Goal: Find contact information: Obtain details needed to contact an individual or organization

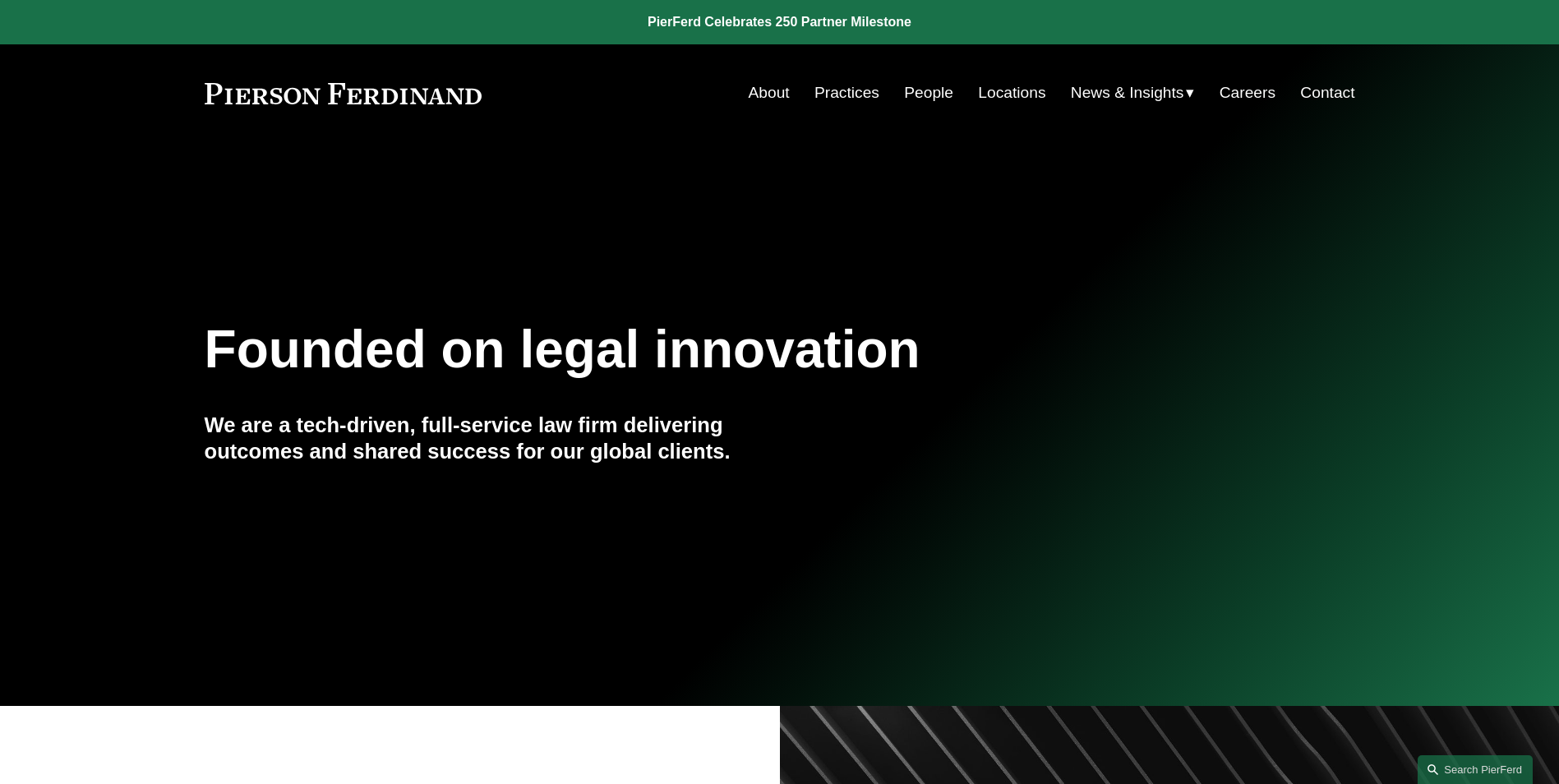
click at [997, 93] on link "Locations" at bounding box center [1011, 93] width 67 height 31
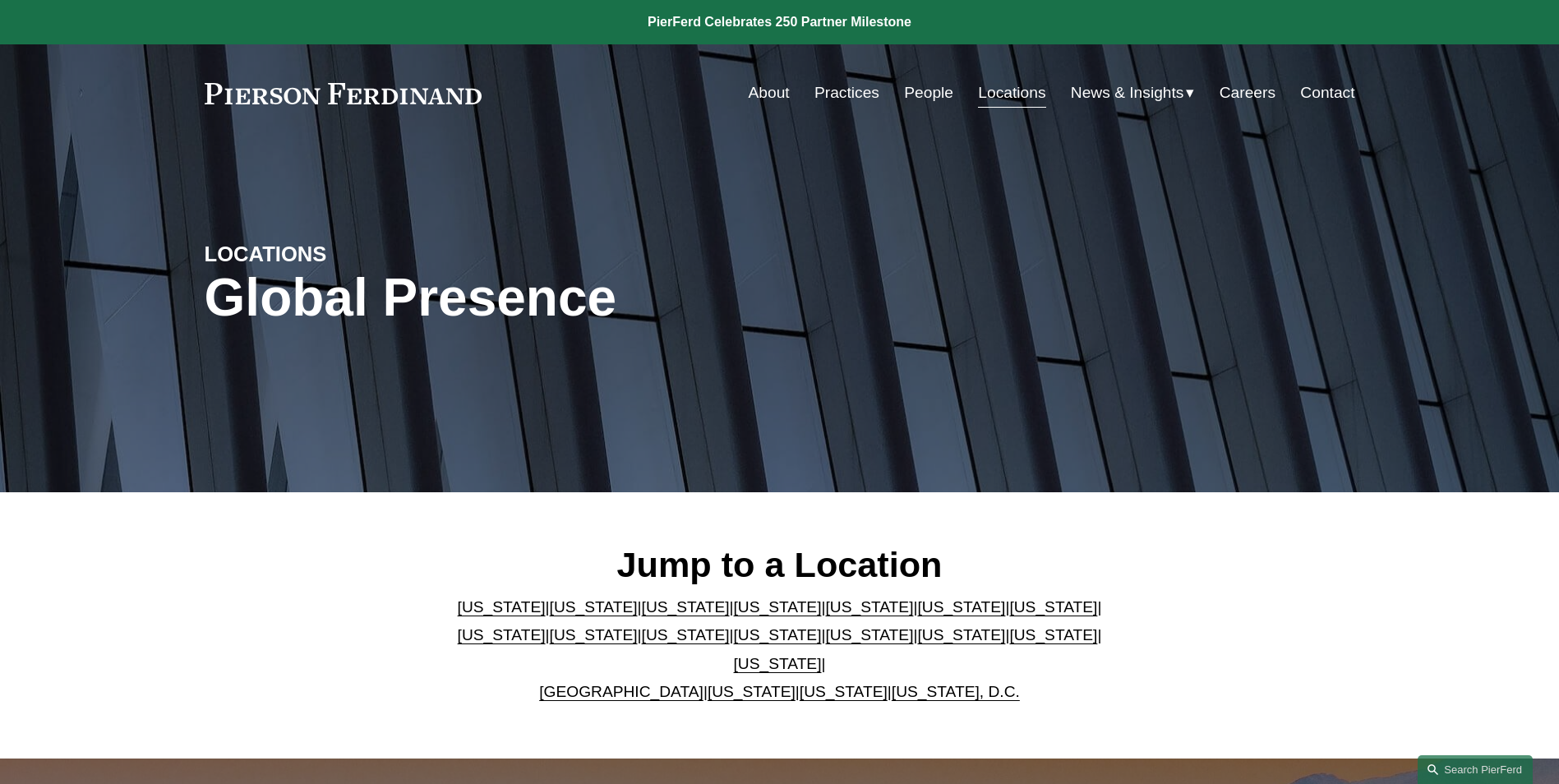
click at [643, 616] on link "[US_STATE]" at bounding box center [686, 607] width 88 height 18
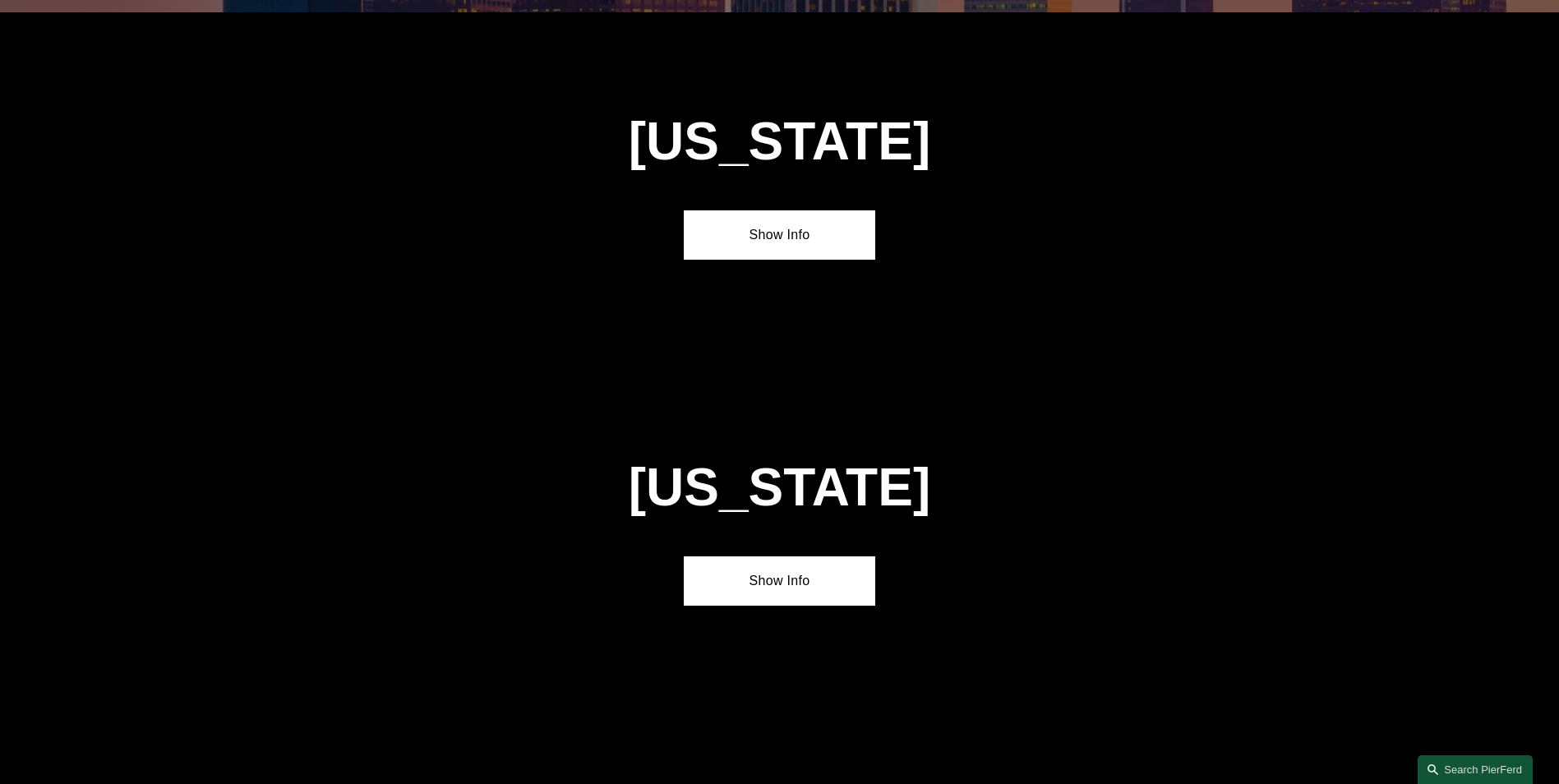
scroll to position [1443, 0]
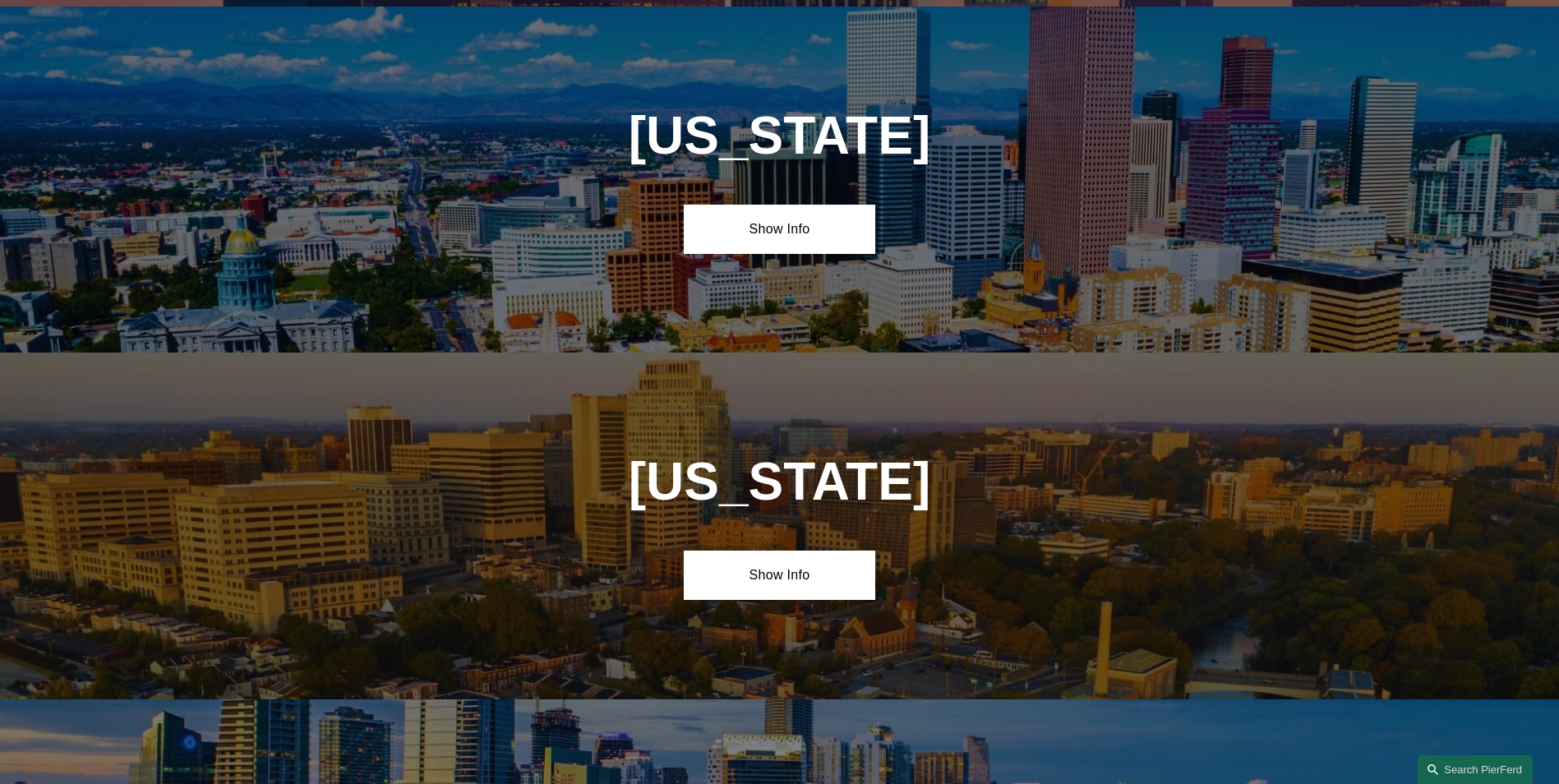
click at [763, 231] on link "Show Info" at bounding box center [780, 229] width 192 height 50
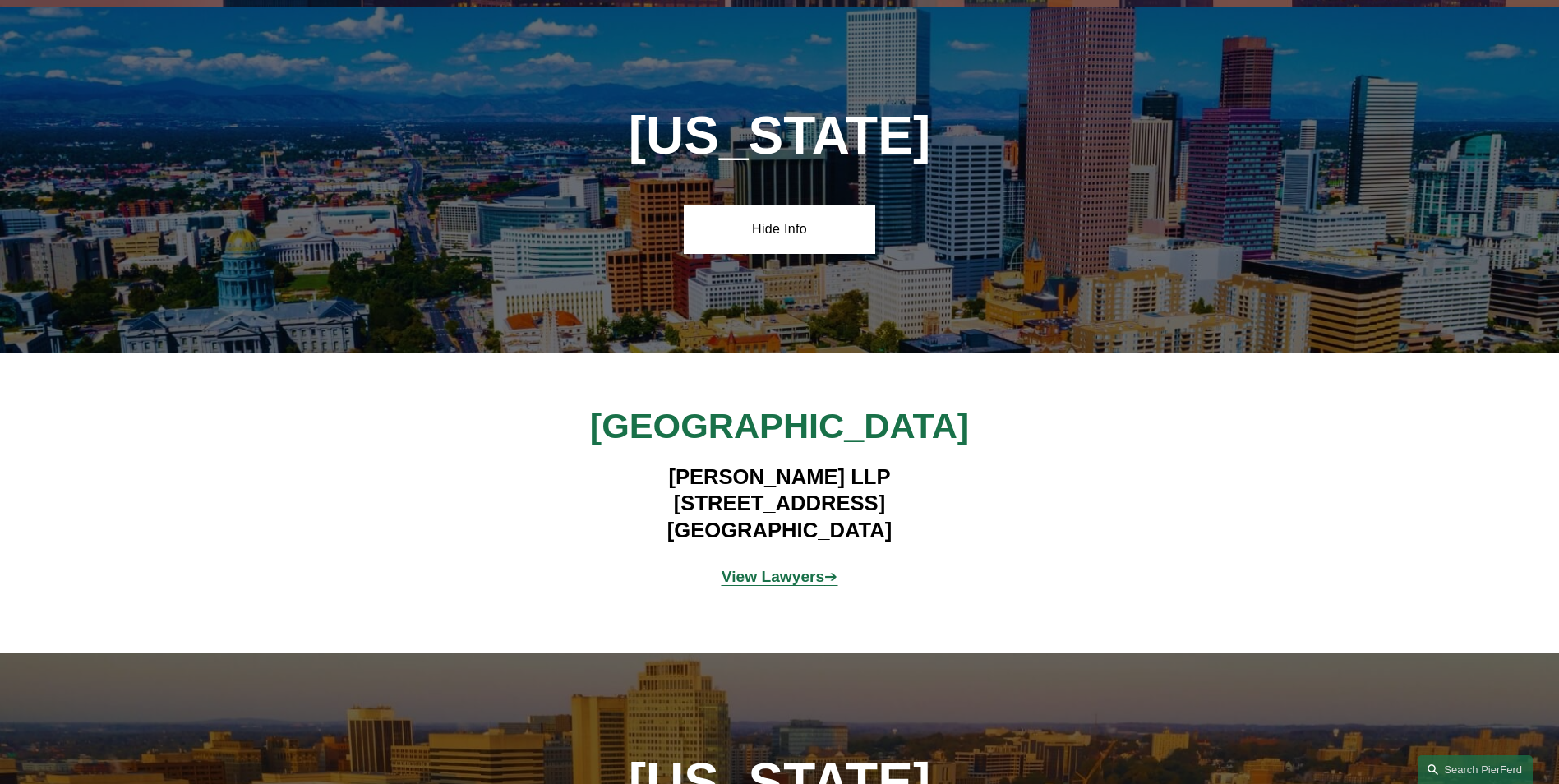
click at [767, 571] on strong "View Lawyers" at bounding box center [774, 577] width 103 height 18
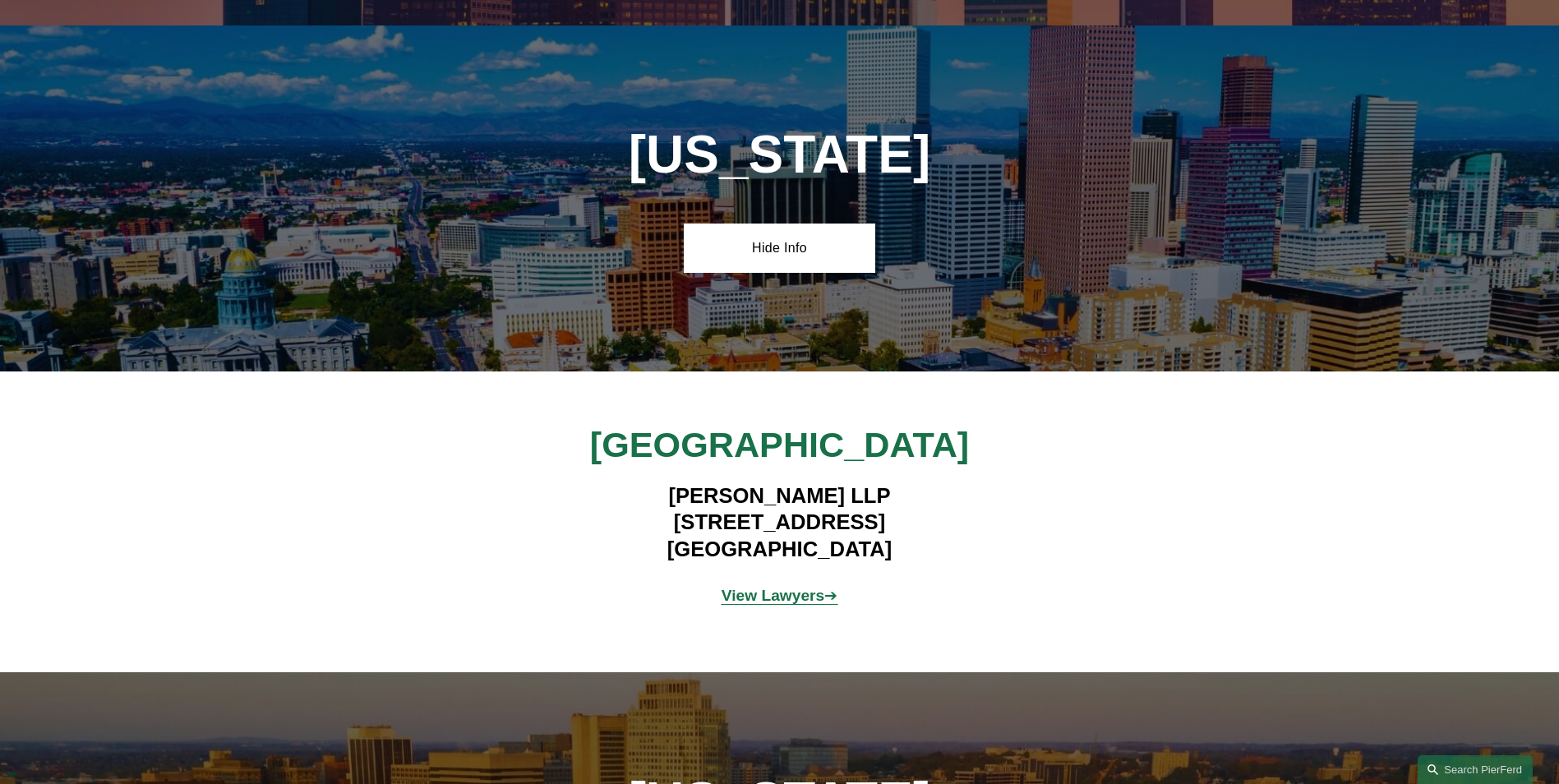
scroll to position [1415, 0]
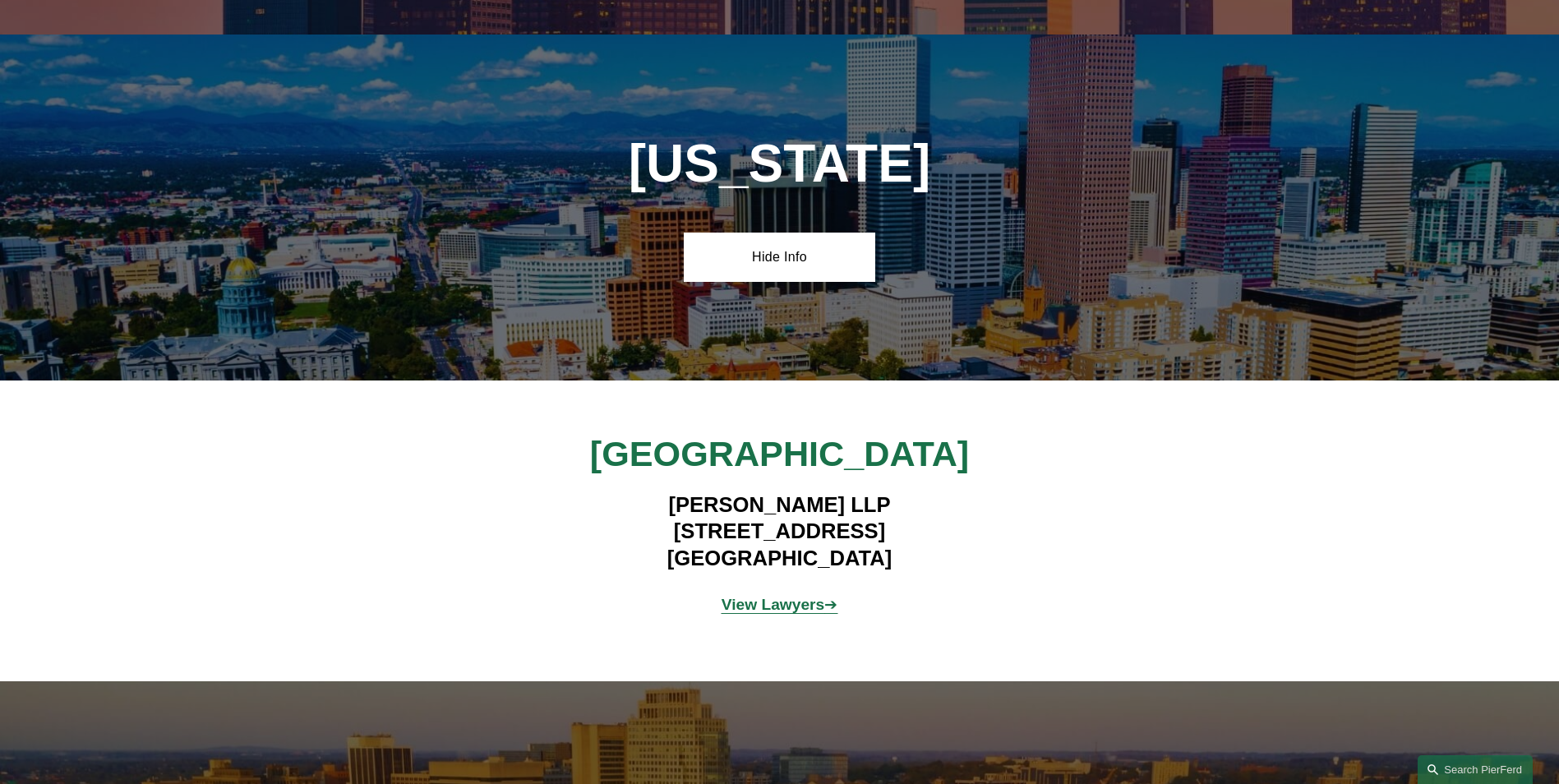
drag, startPoint x: 640, startPoint y: 523, endPoint x: 930, endPoint y: 529, distance: 290.1
click at [930, 529] on h4 "Pierson Ferdinand LLP 2301 Blake Street, Suite 100 Denver, CO 80205" at bounding box center [780, 531] width 479 height 80
copy h4 "2301 Blake Street, Suite 100"
click at [674, 561] on h4 "Pierson Ferdinand LLP 2301 Blake Street, Suite 100 Denver, CO 80205" at bounding box center [780, 531] width 479 height 80
drag, startPoint x: 690, startPoint y: 553, endPoint x: 761, endPoint y: 556, distance: 71.1
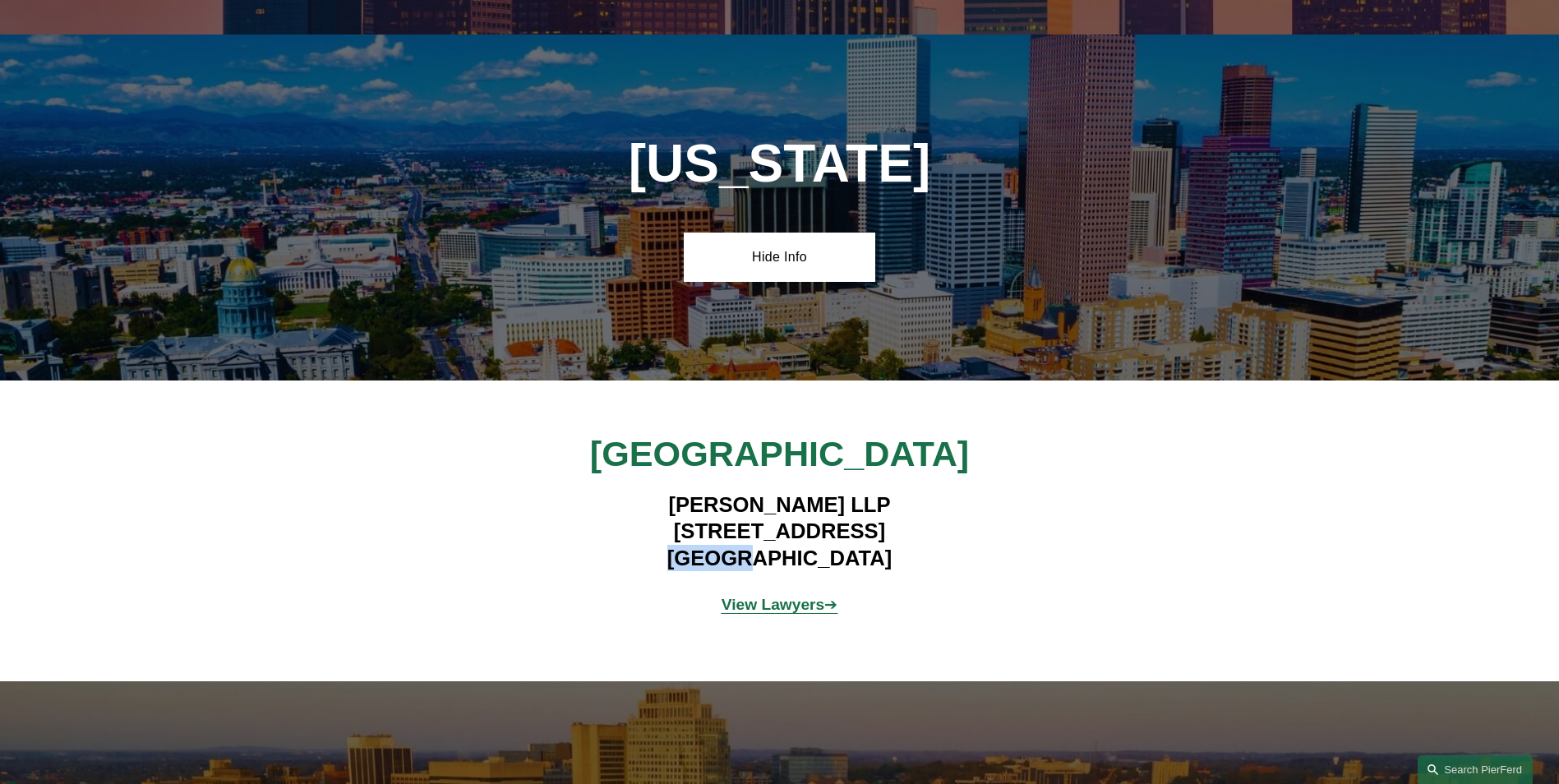
click at [761, 556] on h4 "Pierson Ferdinand LLP 2301 Blake Street, Suite 100 Denver, CO 80205" at bounding box center [780, 531] width 479 height 80
copy h4 "[GEOGRAPHIC_DATA]"
drag, startPoint x: 778, startPoint y: 549, endPoint x: 868, endPoint y: 553, distance: 90.1
click at [868, 553] on h4 "Pierson Ferdinand LLP 2301 Blake Street, Suite 100 Denver, CO 80205" at bounding box center [780, 531] width 479 height 80
copy h4 "CO 80205"
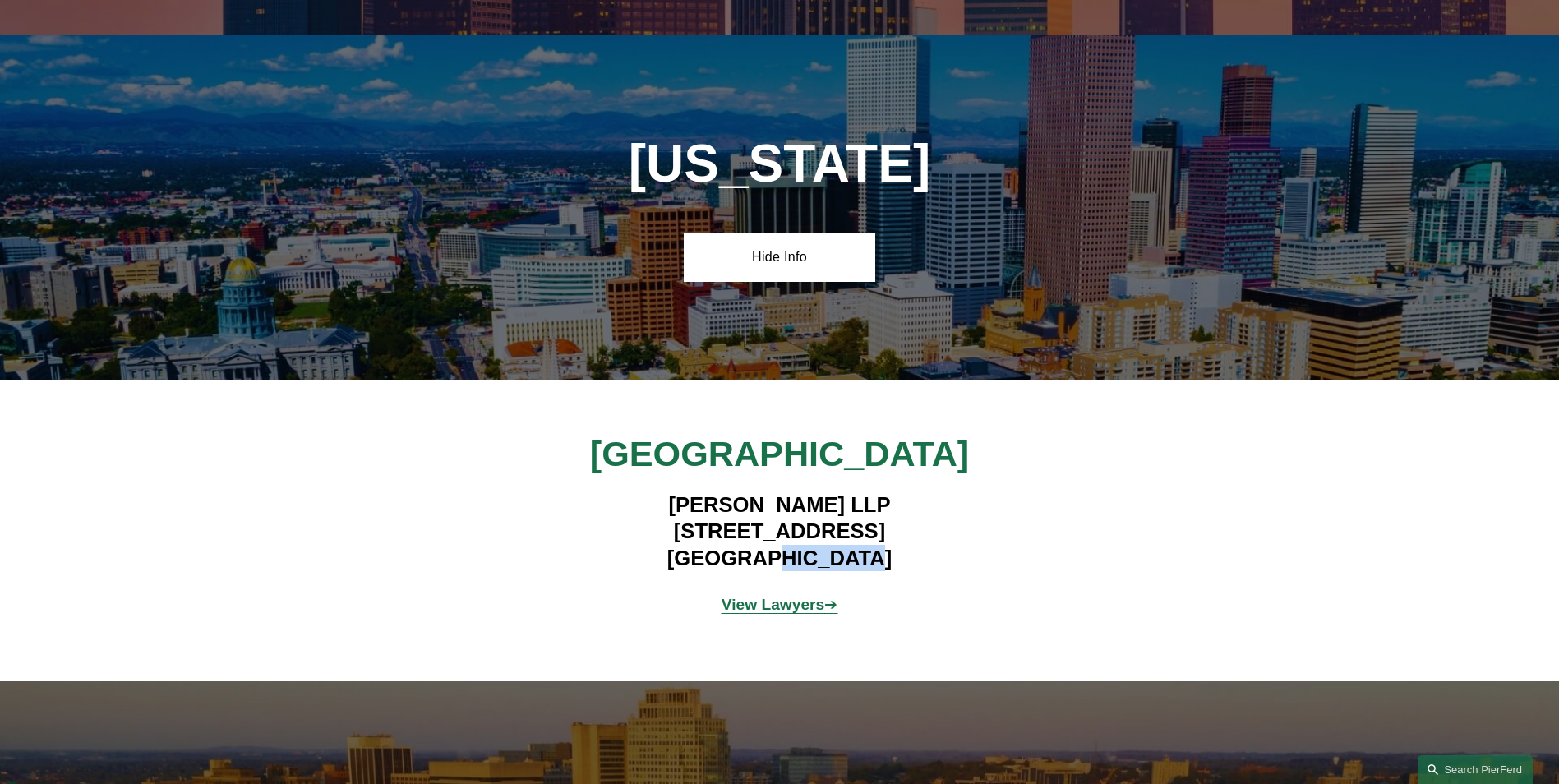
click at [749, 598] on strong "View Lawyers" at bounding box center [774, 604] width 103 height 18
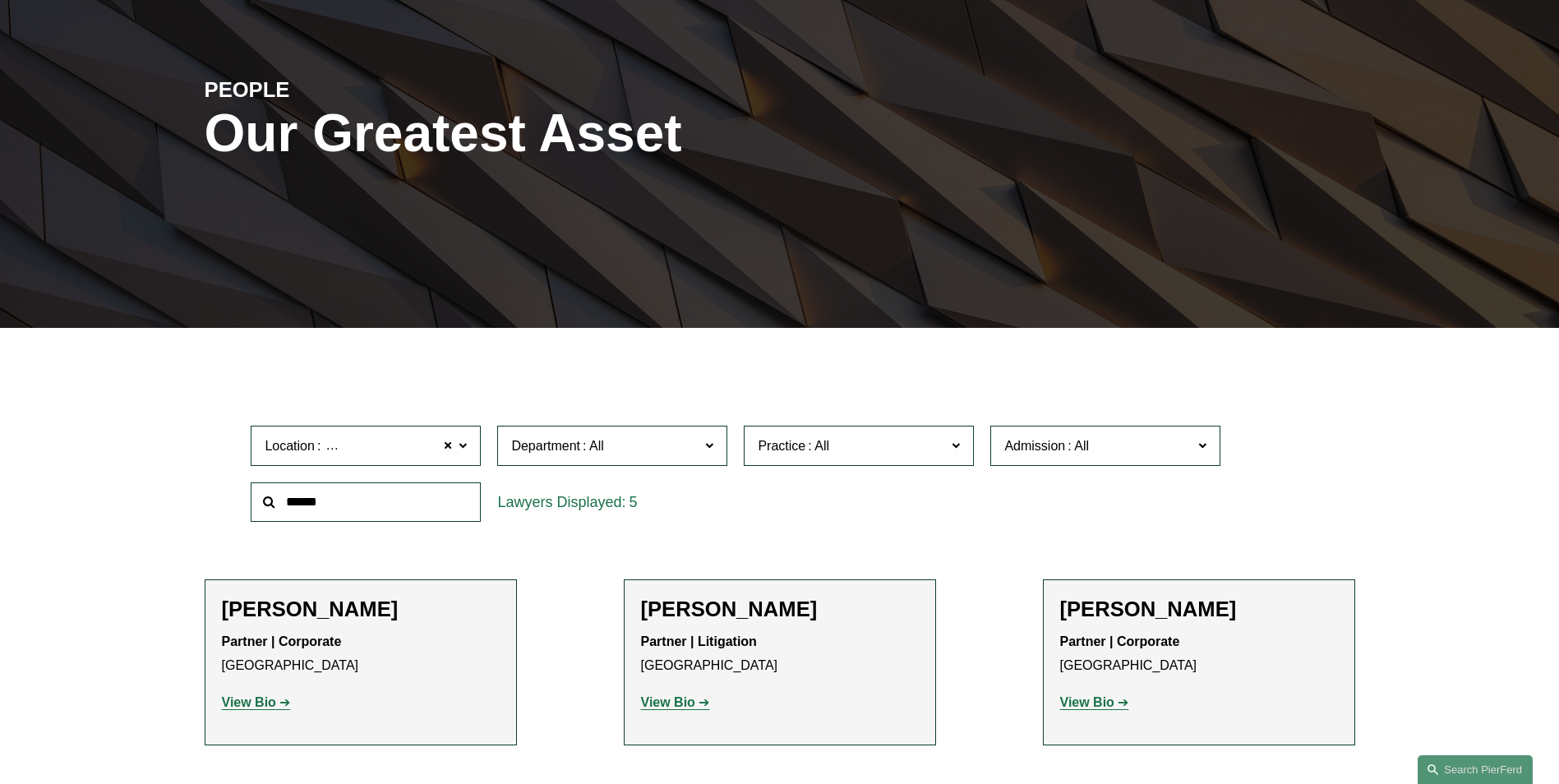
scroll to position [657, 0]
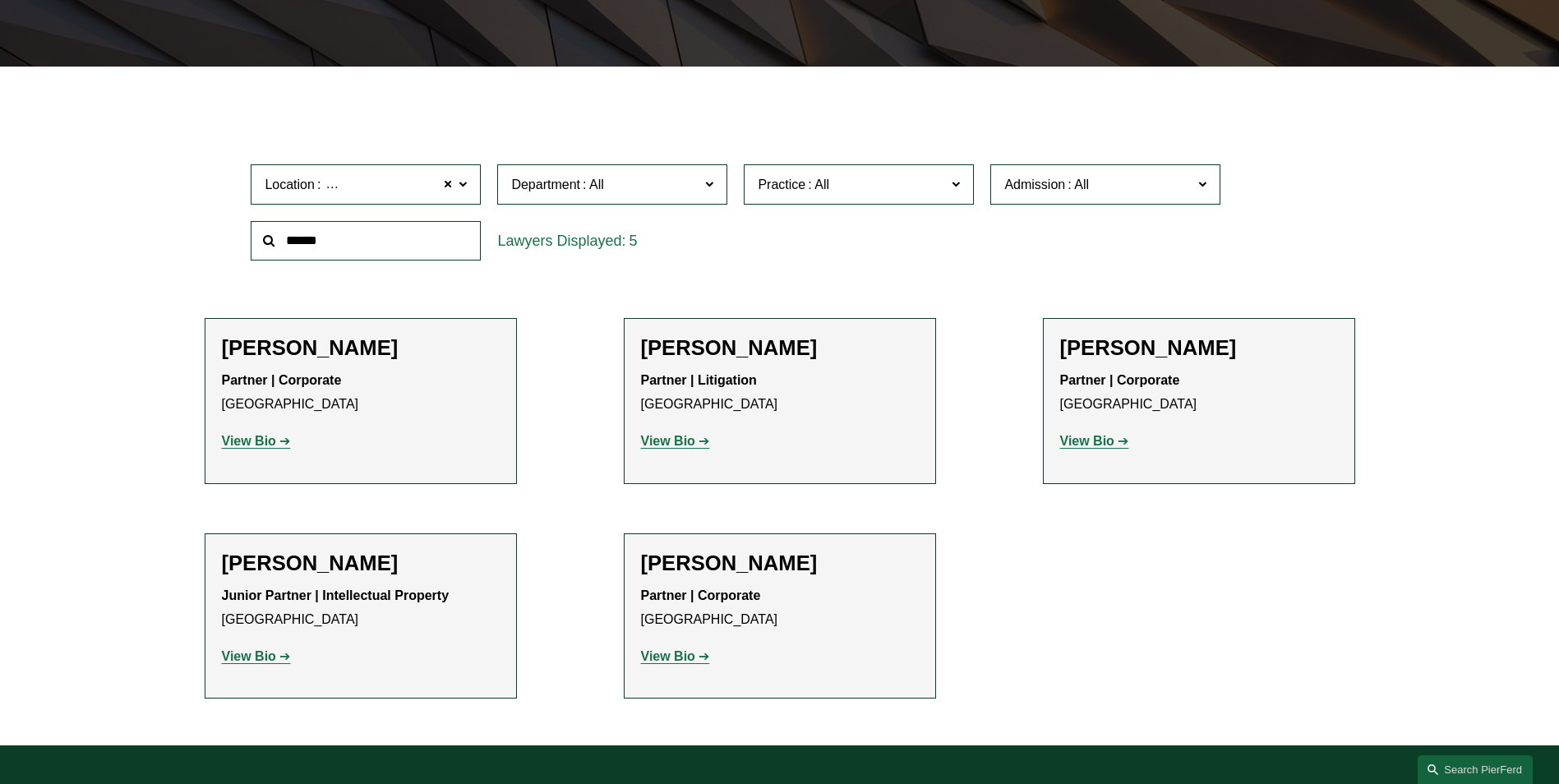
scroll to position [575, 0]
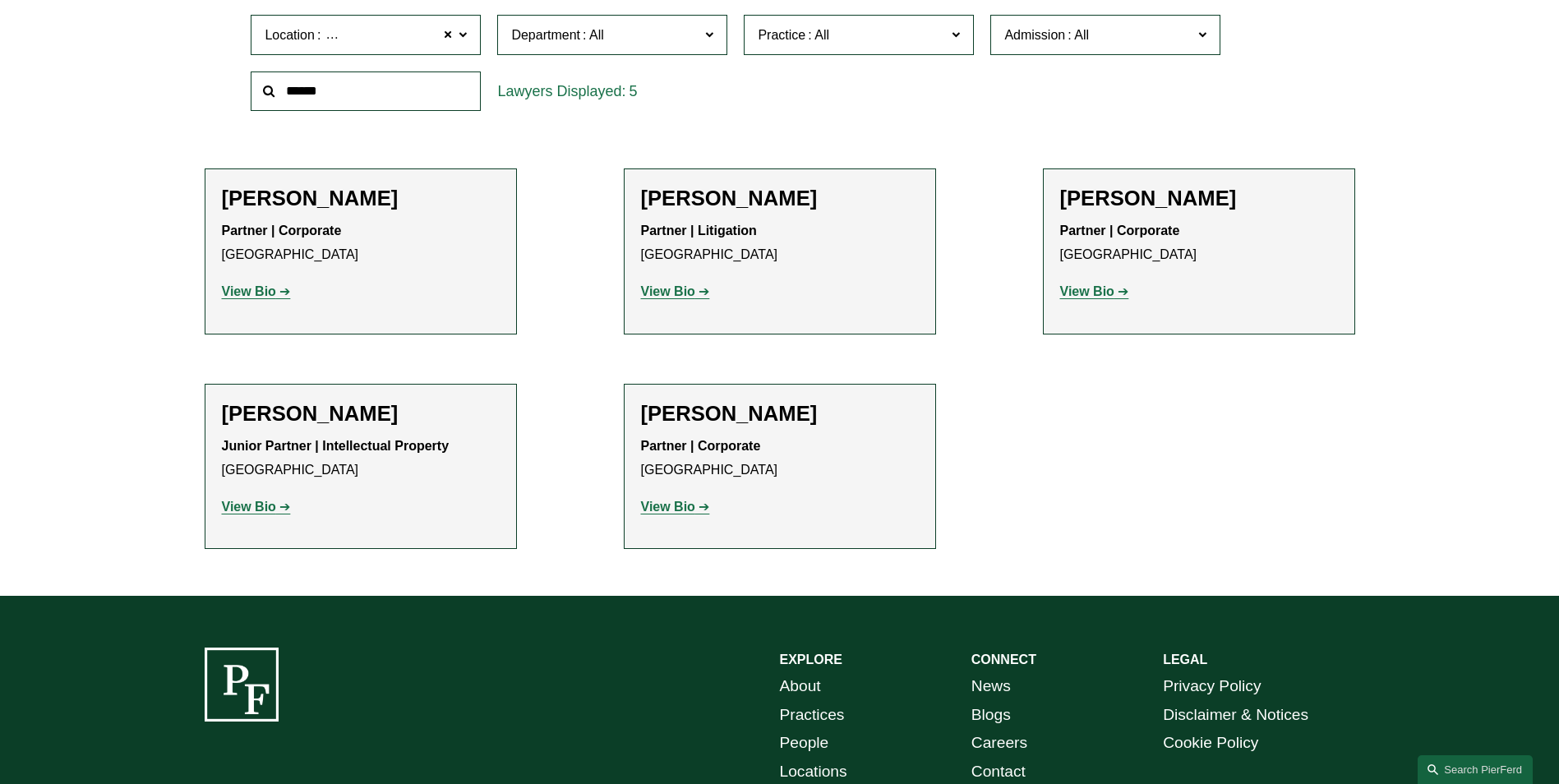
click at [1103, 294] on strong "View Bio" at bounding box center [1087, 291] width 55 height 14
click at [241, 292] on strong "View Bio" at bounding box center [249, 291] width 55 height 14
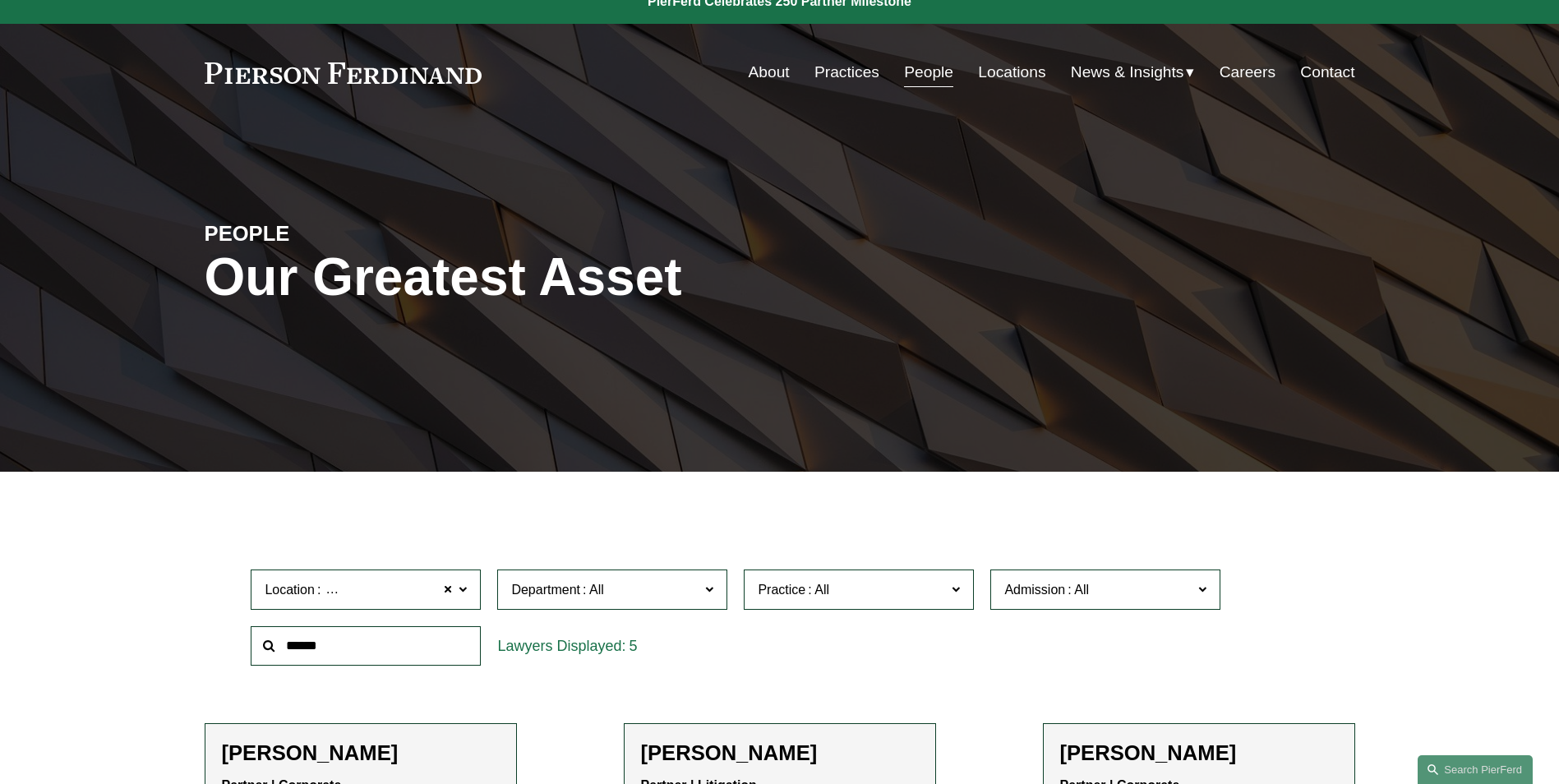
scroll to position [0, 0]
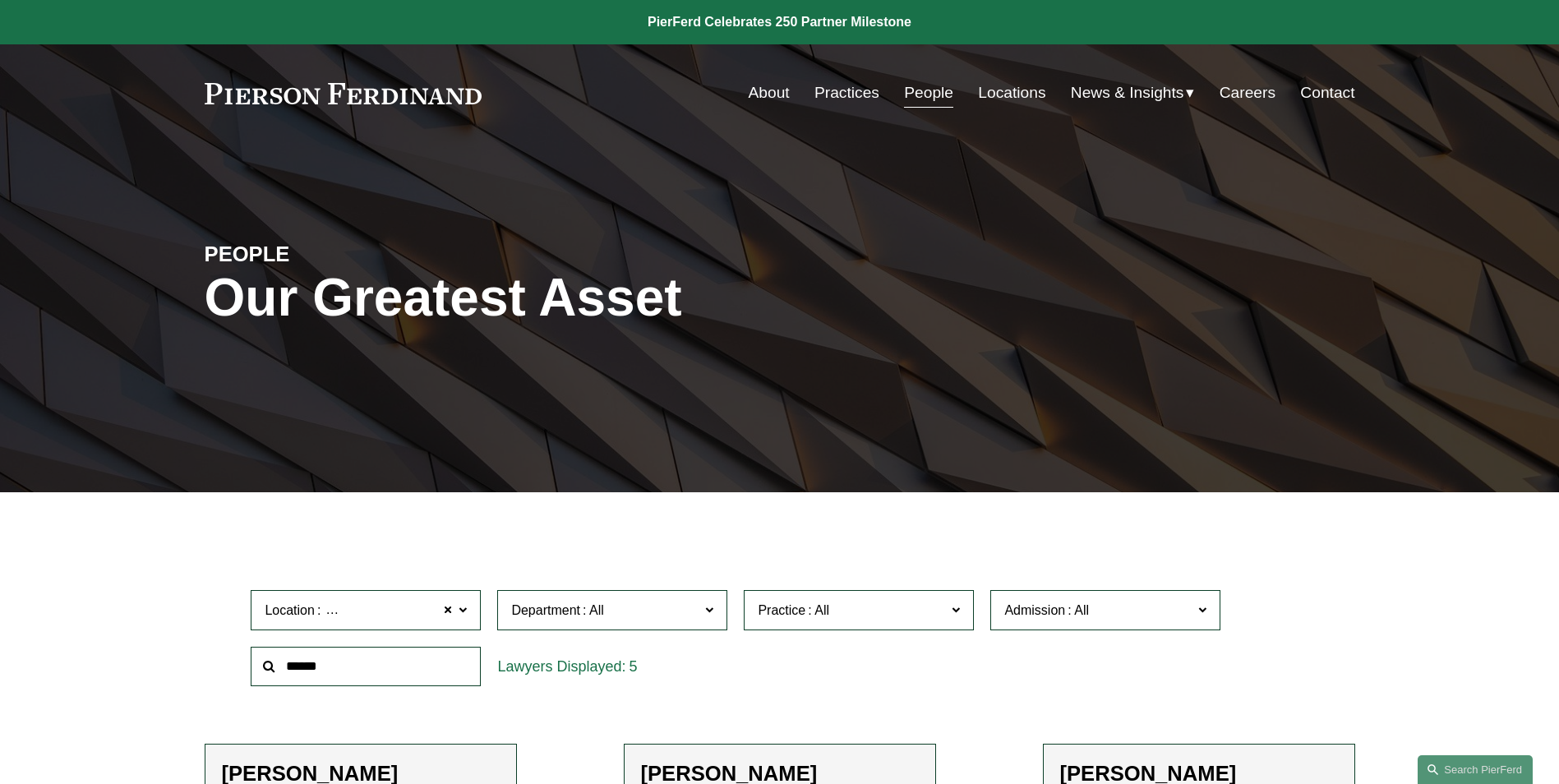
click at [914, 96] on link "People" at bounding box center [929, 93] width 50 height 31
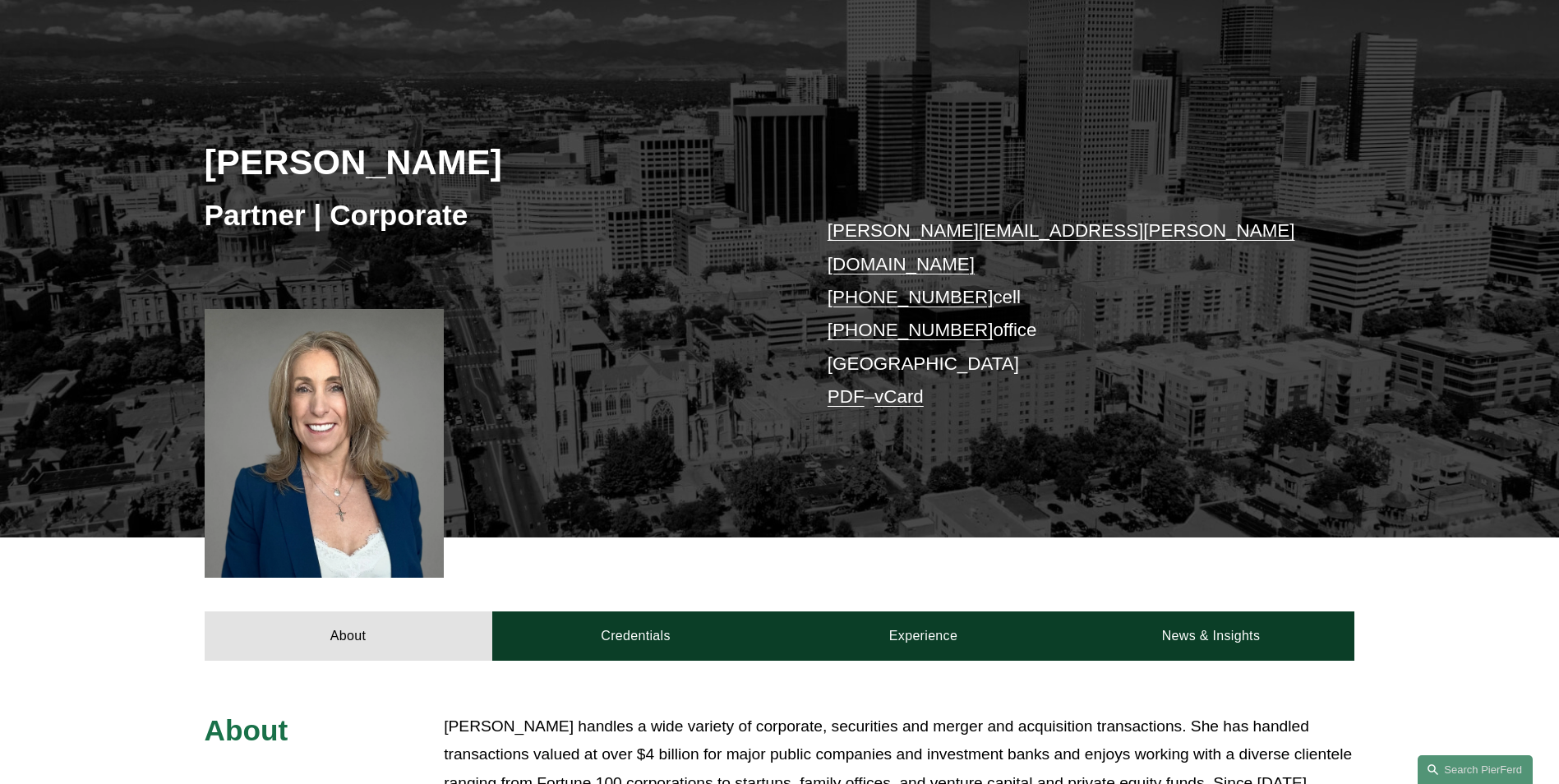
scroll to position [246, 0]
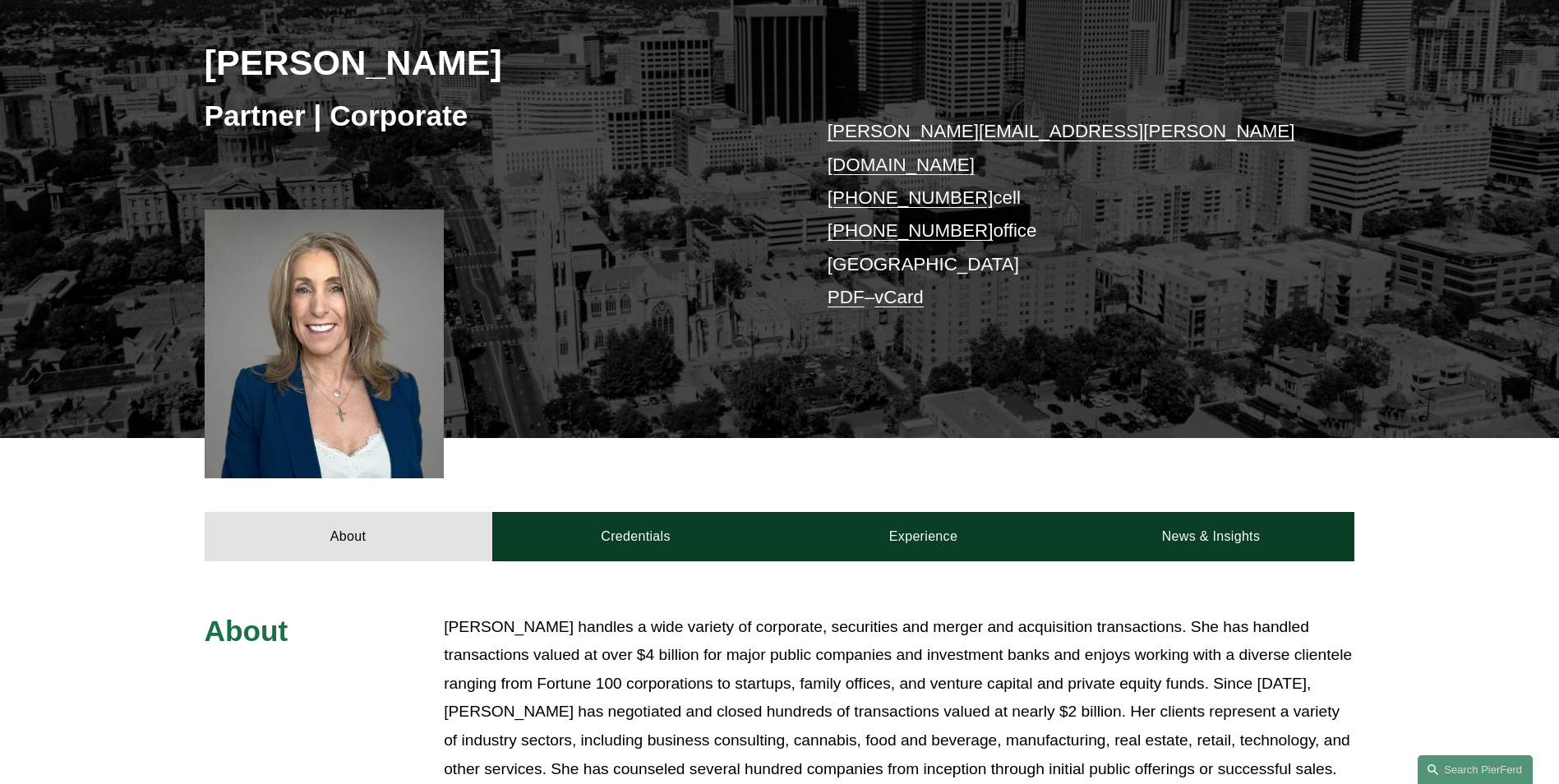
drag, startPoint x: 891, startPoint y: 163, endPoint x: 769, endPoint y: 174, distance: 122.5
click at [769, 174] on div "Julie Herzog Partner | Corporate julie.herzog@pierferd.com +1.303.246.4189 cell…" at bounding box center [780, 190] width 1559 height 496
drag, startPoint x: 816, startPoint y: 170, endPoint x: 964, endPoint y: 169, distance: 148.0
click at [964, 169] on div "Julie Herzog Partner | Corporate julie.herzog@pierferd.com +1.303.246.4189 cell…" at bounding box center [780, 190] width 1559 height 496
copy link "+1.303.246.4189"
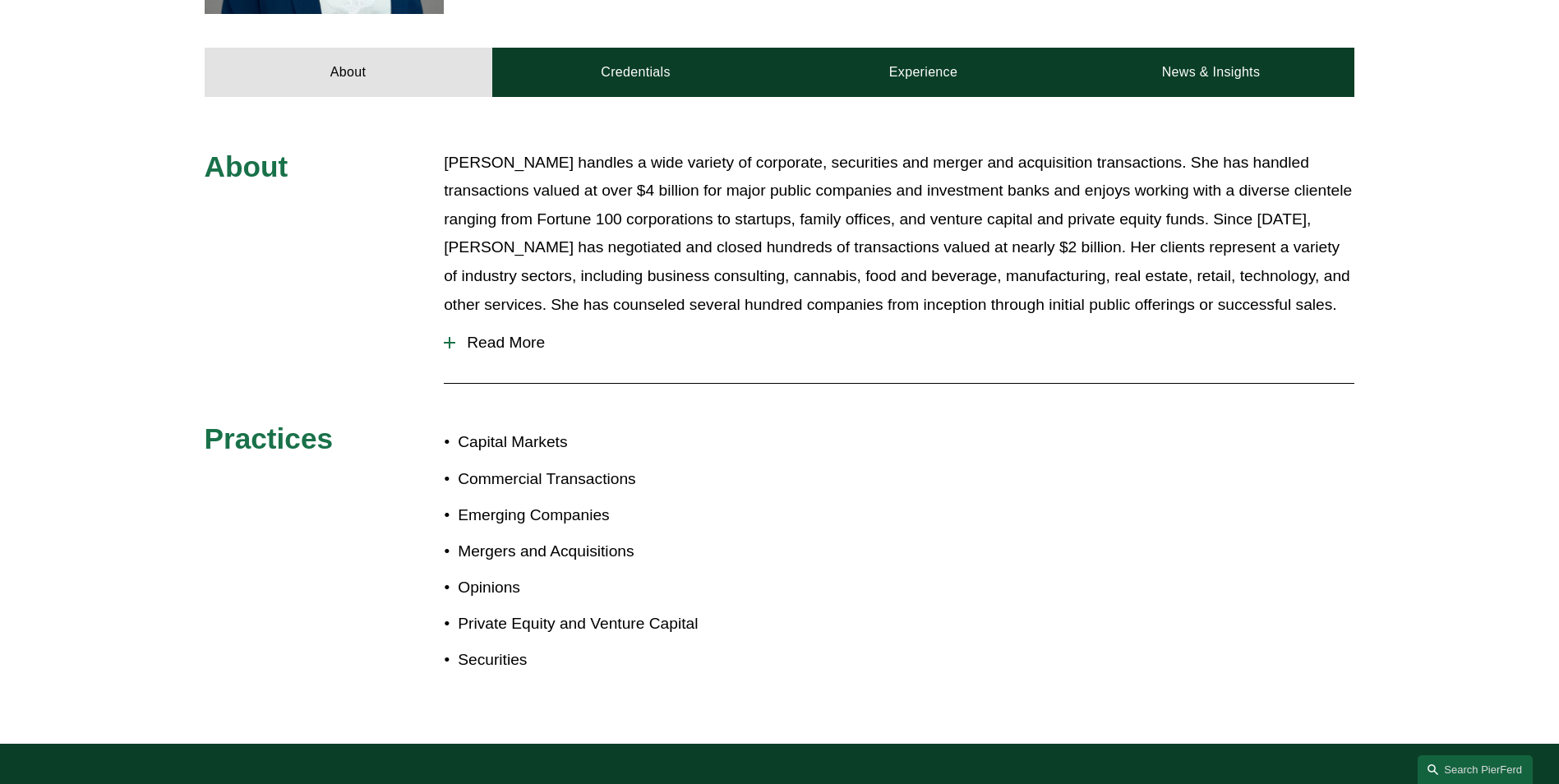
scroll to position [739, 0]
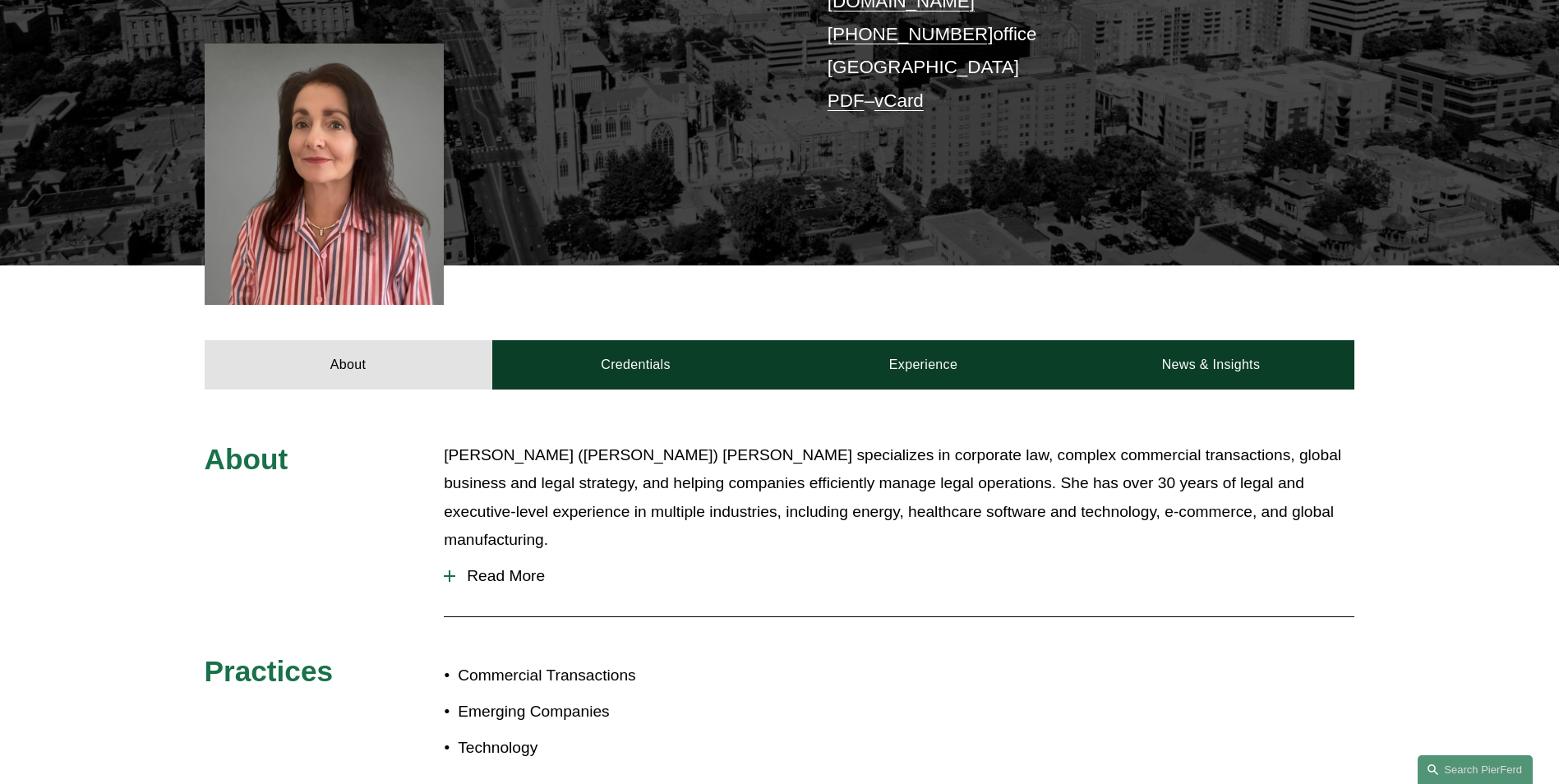
scroll to position [224, 0]
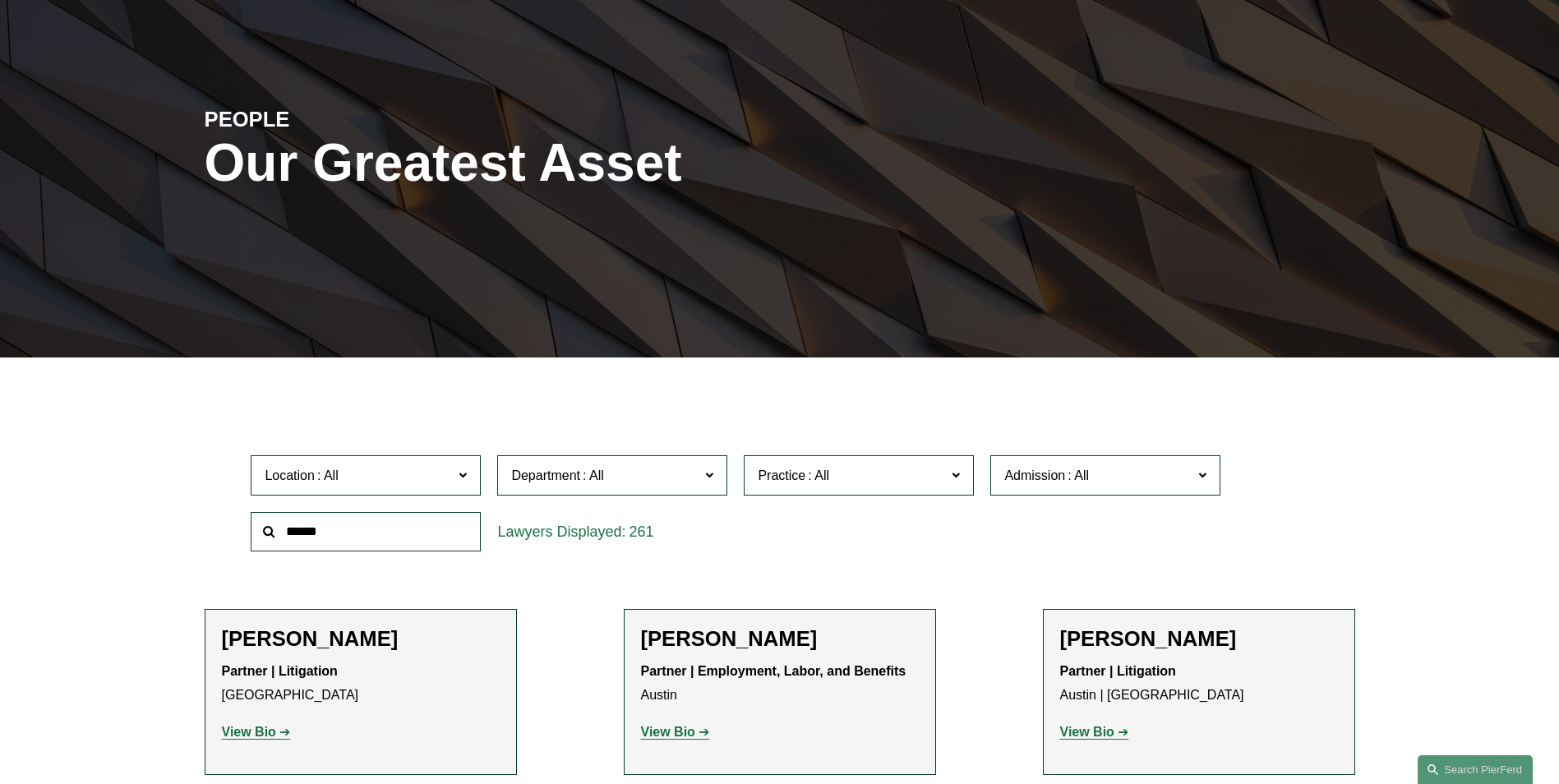
scroll to position [165, 0]
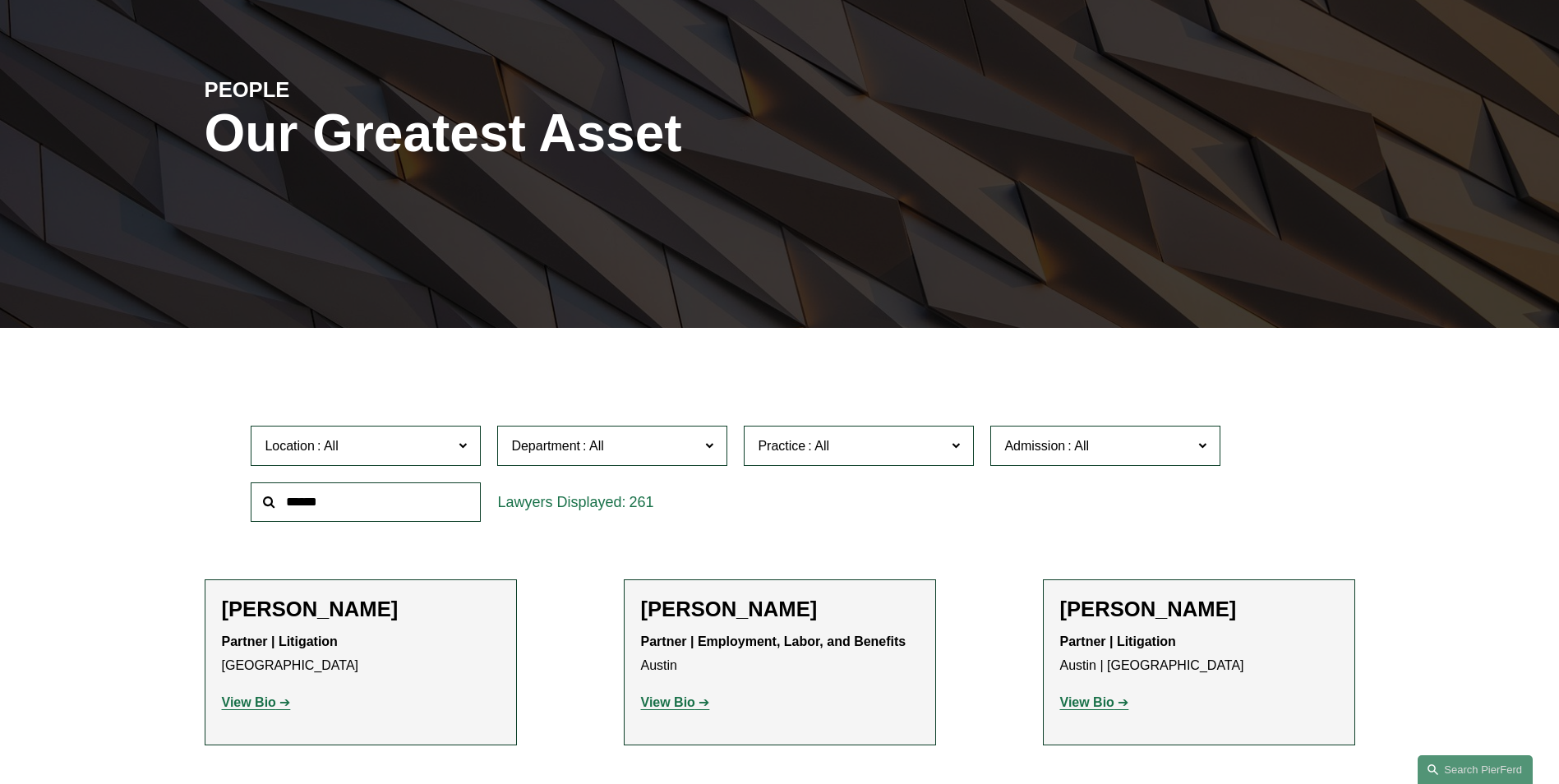
click at [371, 506] on input "text" at bounding box center [365, 502] width 230 height 40
paste input "**********"
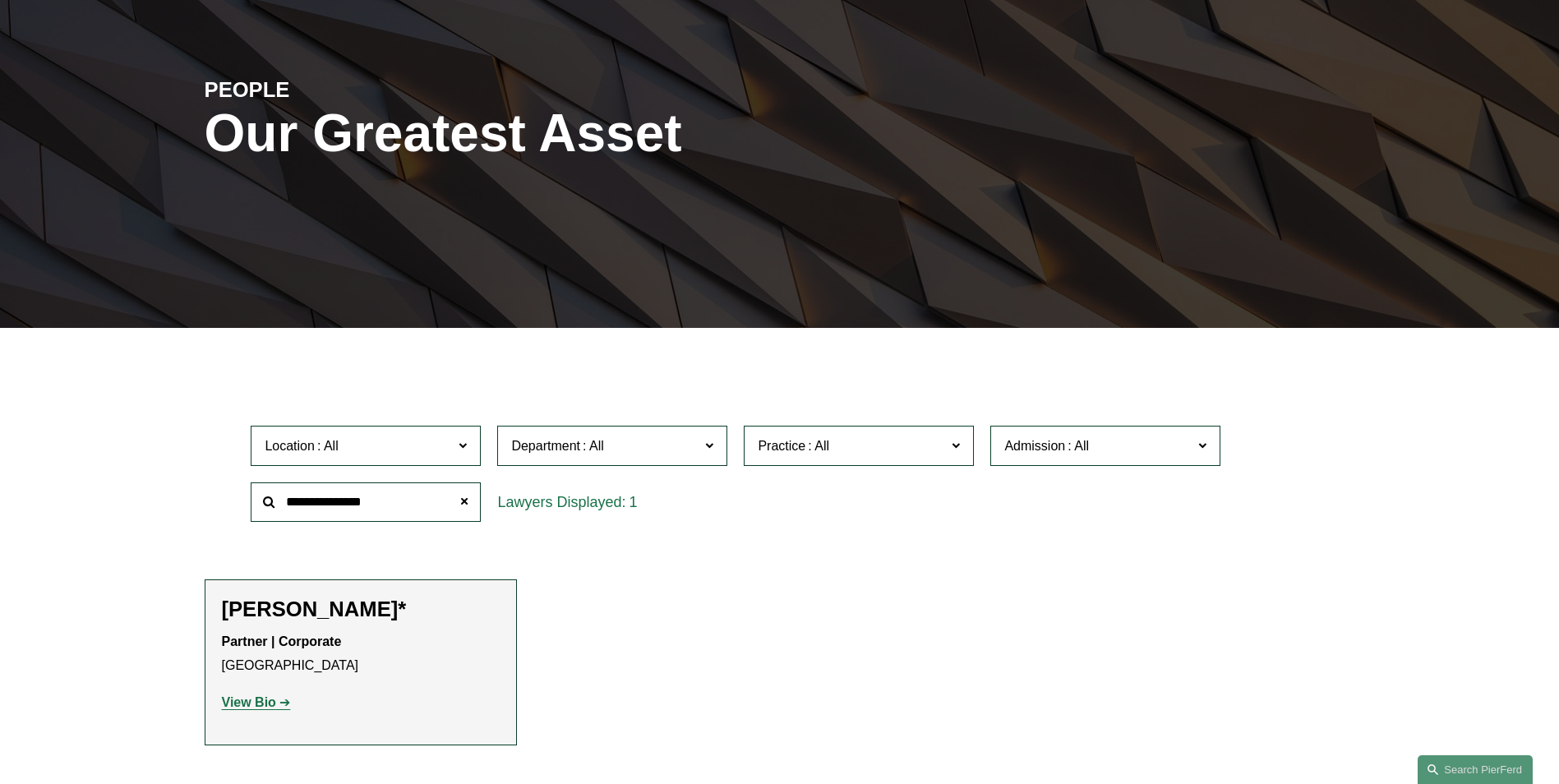
type input "**********"
click at [260, 698] on strong "View Bio" at bounding box center [249, 702] width 55 height 14
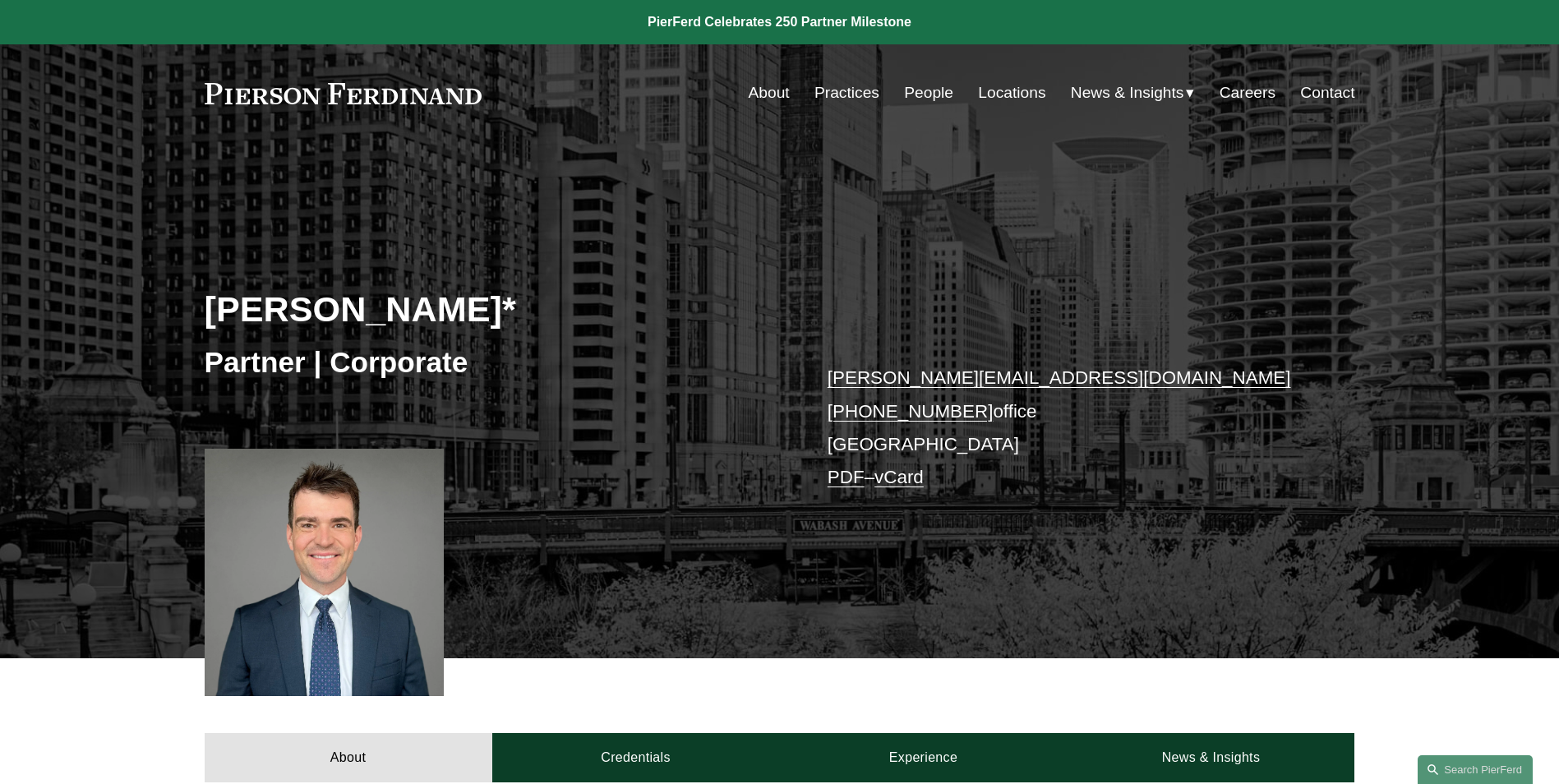
click at [859, 446] on p "connor.slivocka@pierferd.com +1.262.829.7491 office Chicago PDF – vCard" at bounding box center [1067, 428] width 479 height 132
click at [994, 93] on link "Locations" at bounding box center [1011, 93] width 67 height 31
click at [999, 90] on link "Locations" at bounding box center [1011, 93] width 67 height 31
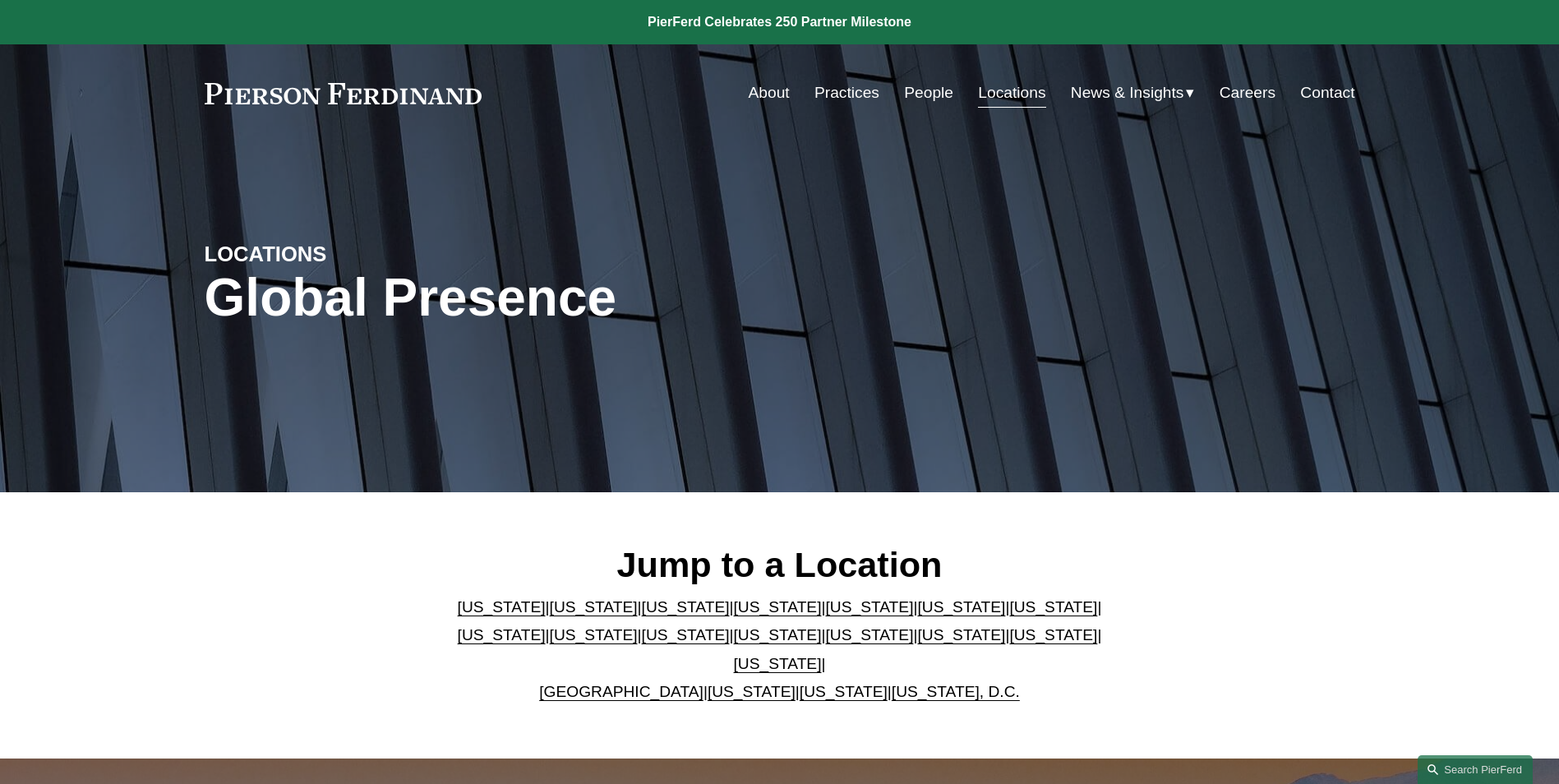
click at [1009, 616] on link "[US_STATE]" at bounding box center [1053, 607] width 88 height 18
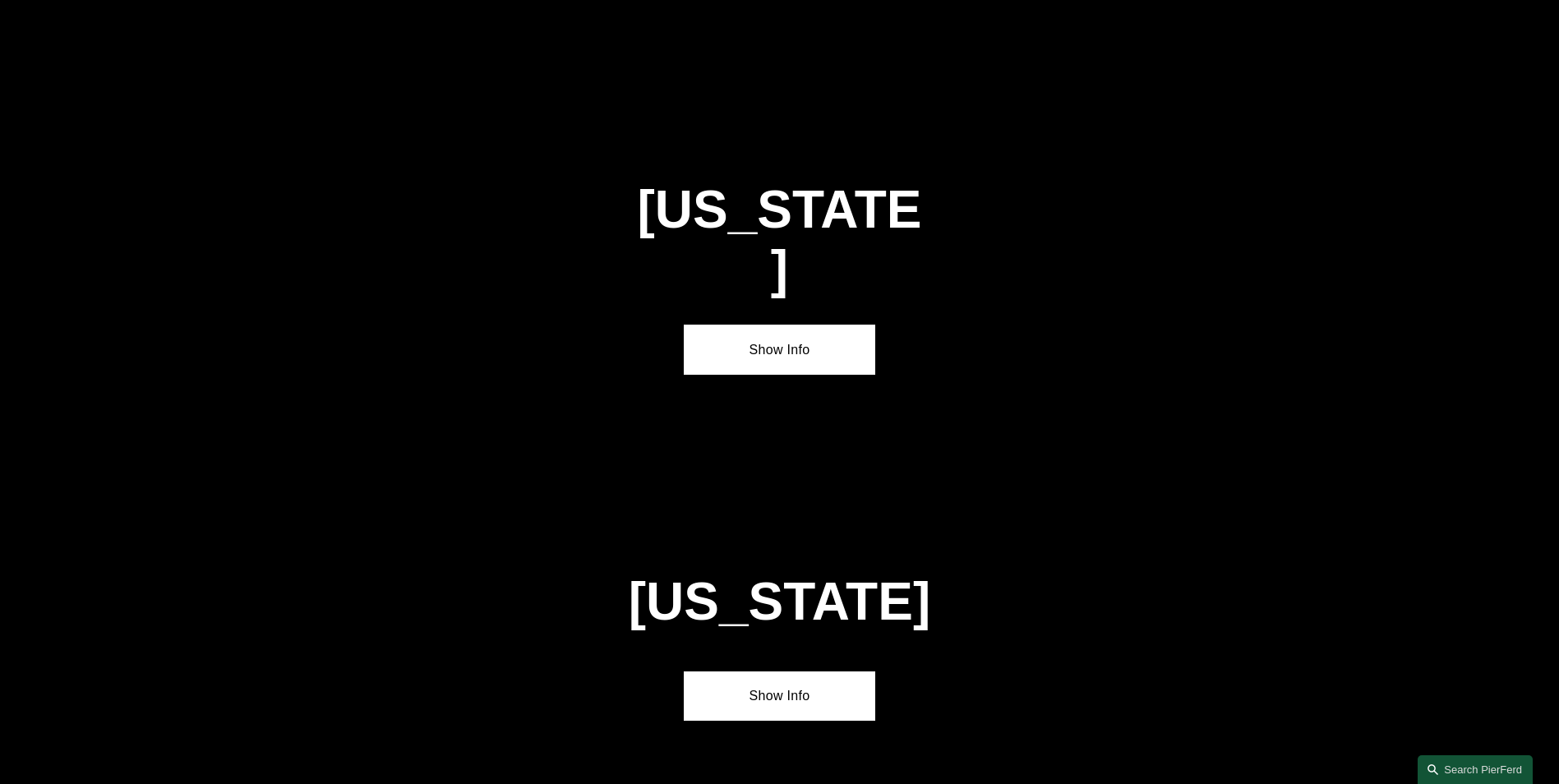
scroll to position [2828, 0]
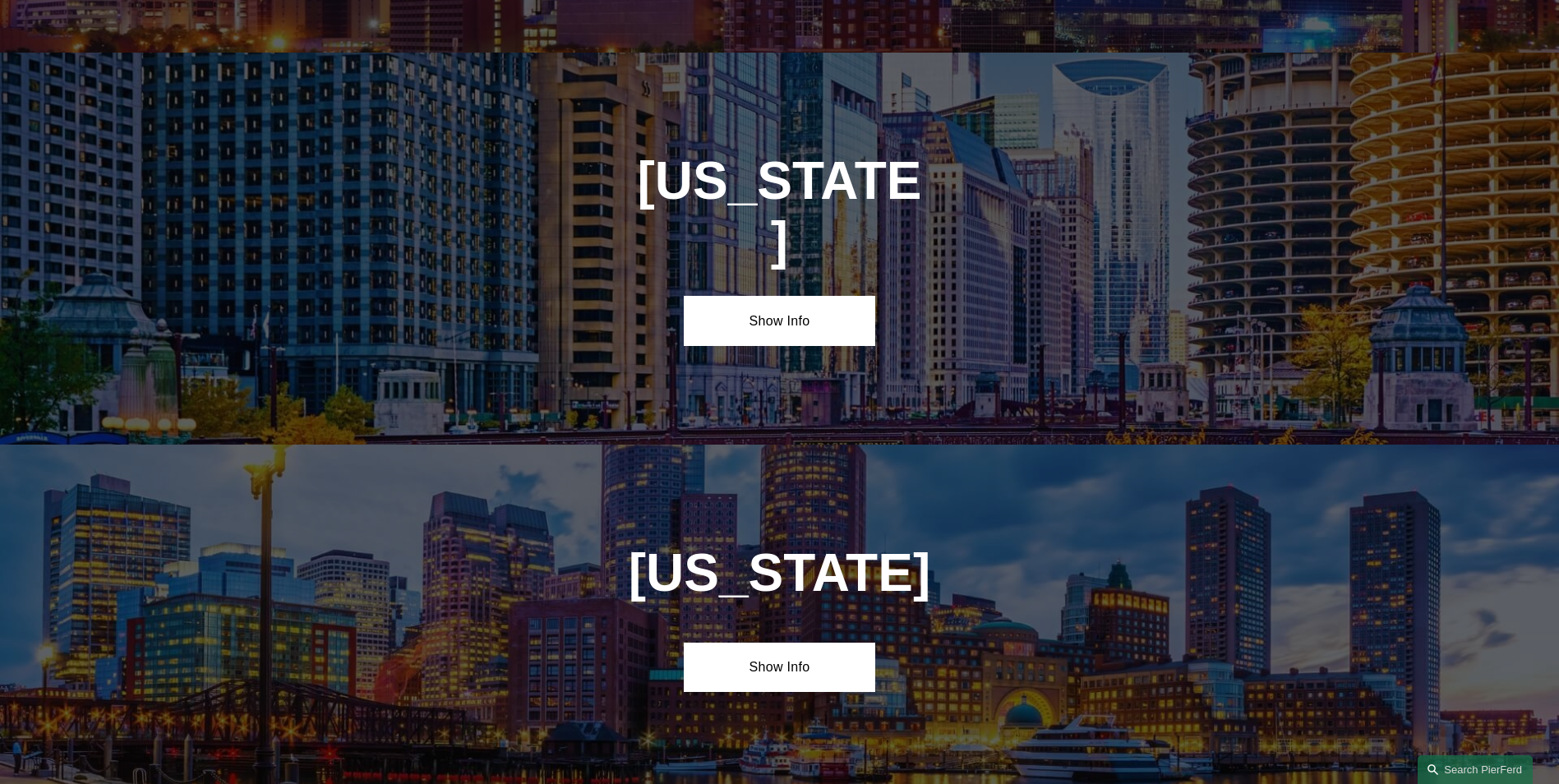
click at [779, 296] on link "Show Info" at bounding box center [780, 320] width 192 height 50
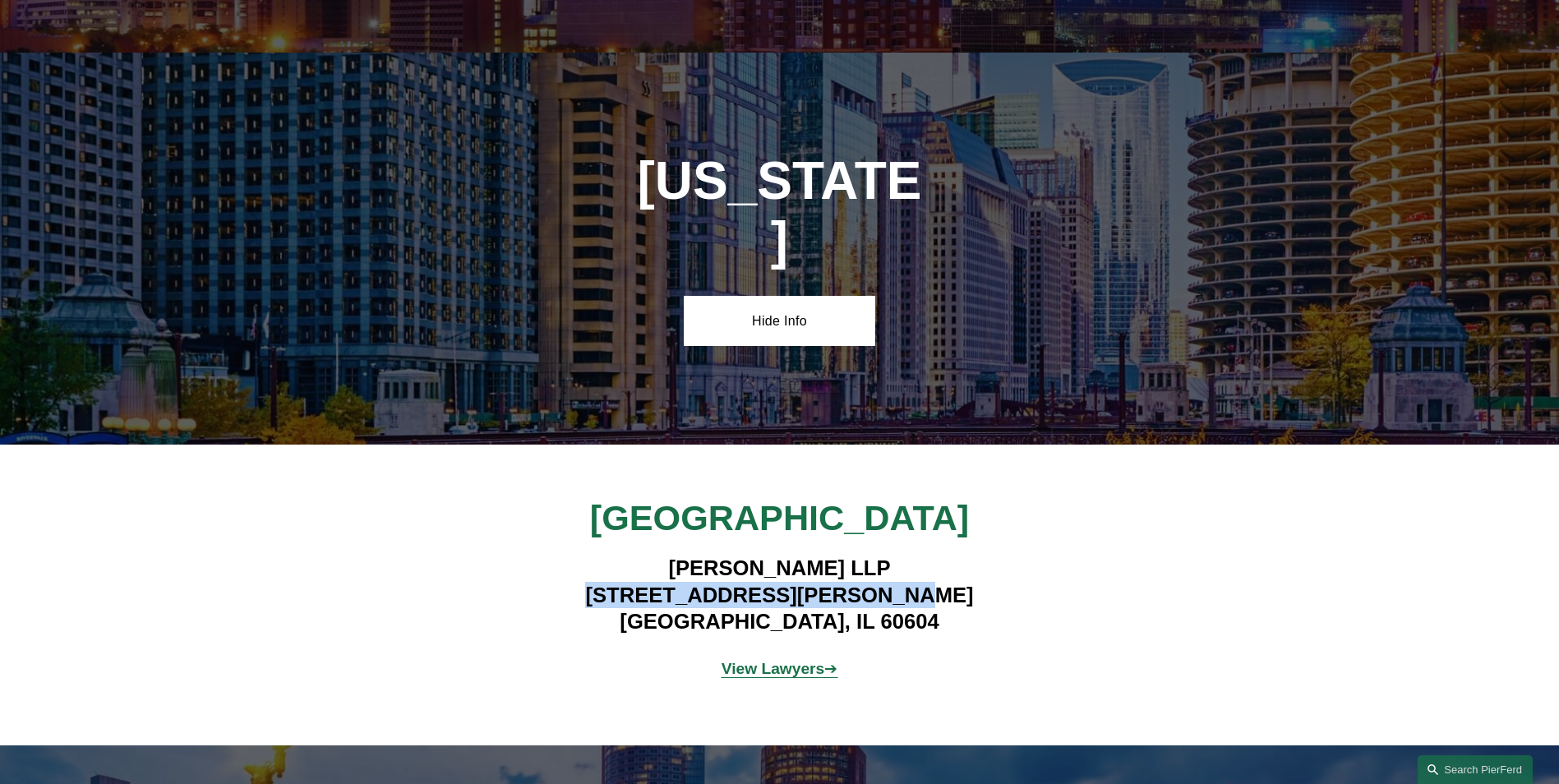
drag, startPoint x: 644, startPoint y: 495, endPoint x: 920, endPoint y: 504, distance: 276.1
click at [920, 554] on h4 "Pierson Ferdinand LLP 111 W. Jackson, Suite 1700 Chicago, IL 60604" at bounding box center [780, 594] width 479 height 80
copy h4 "111 W. Jackson, Suite 1700"
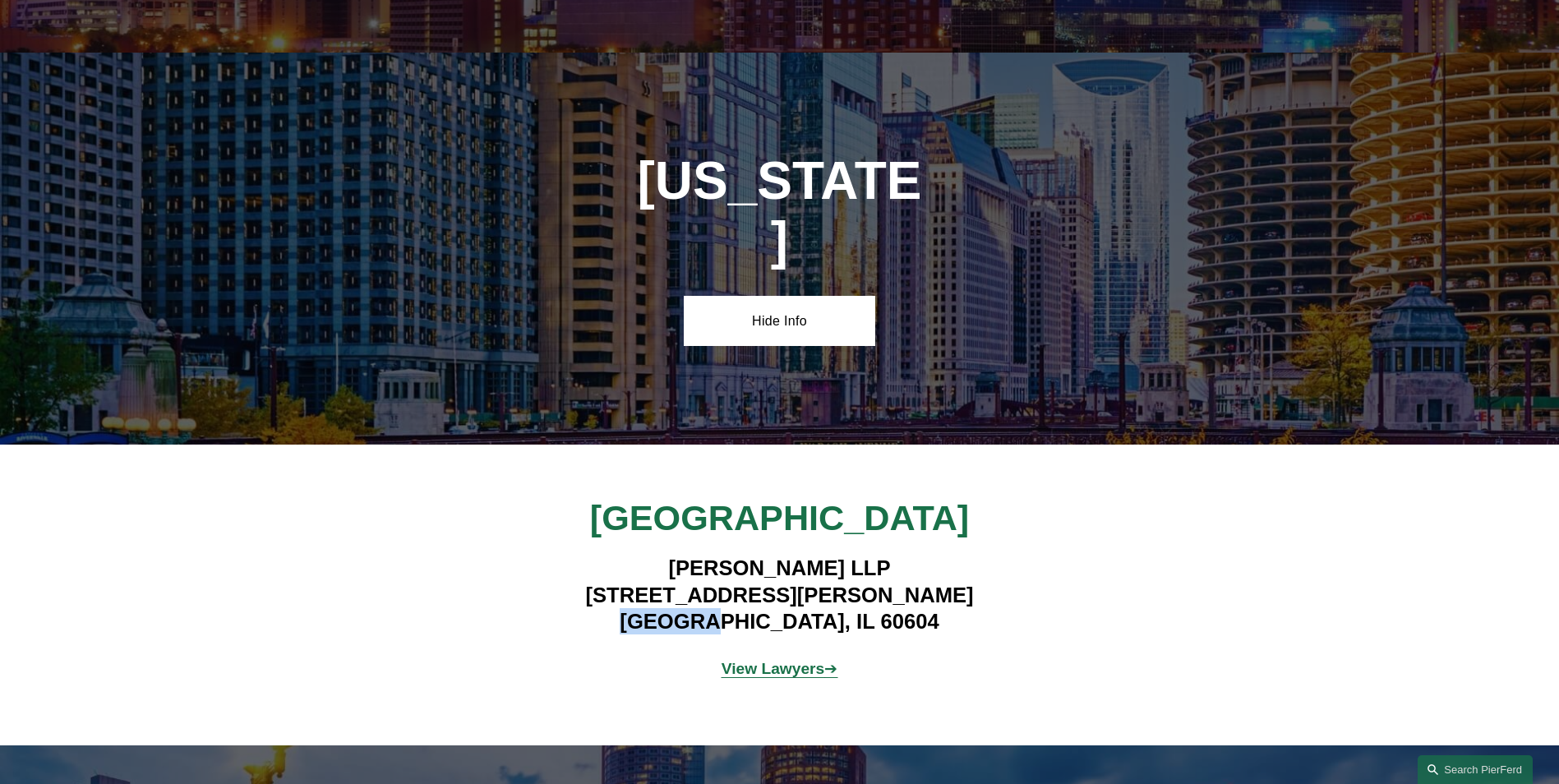
drag, startPoint x: 693, startPoint y: 517, endPoint x: 771, endPoint y: 515, distance: 78.0
click at [771, 554] on h4 "Pierson Ferdinand LLP 111 W. Jackson, Suite 1700 Chicago, IL 60604" at bounding box center [780, 594] width 479 height 80
copy h4 "[GEOGRAPHIC_DATA]"
drag, startPoint x: 811, startPoint y: 524, endPoint x: 867, endPoint y: 522, distance: 56.0
click at [867, 554] on h4 "Pierson Ferdinand LLP 111 W. Jackson, Suite 1700 Chicago, IL 60604" at bounding box center [780, 594] width 479 height 80
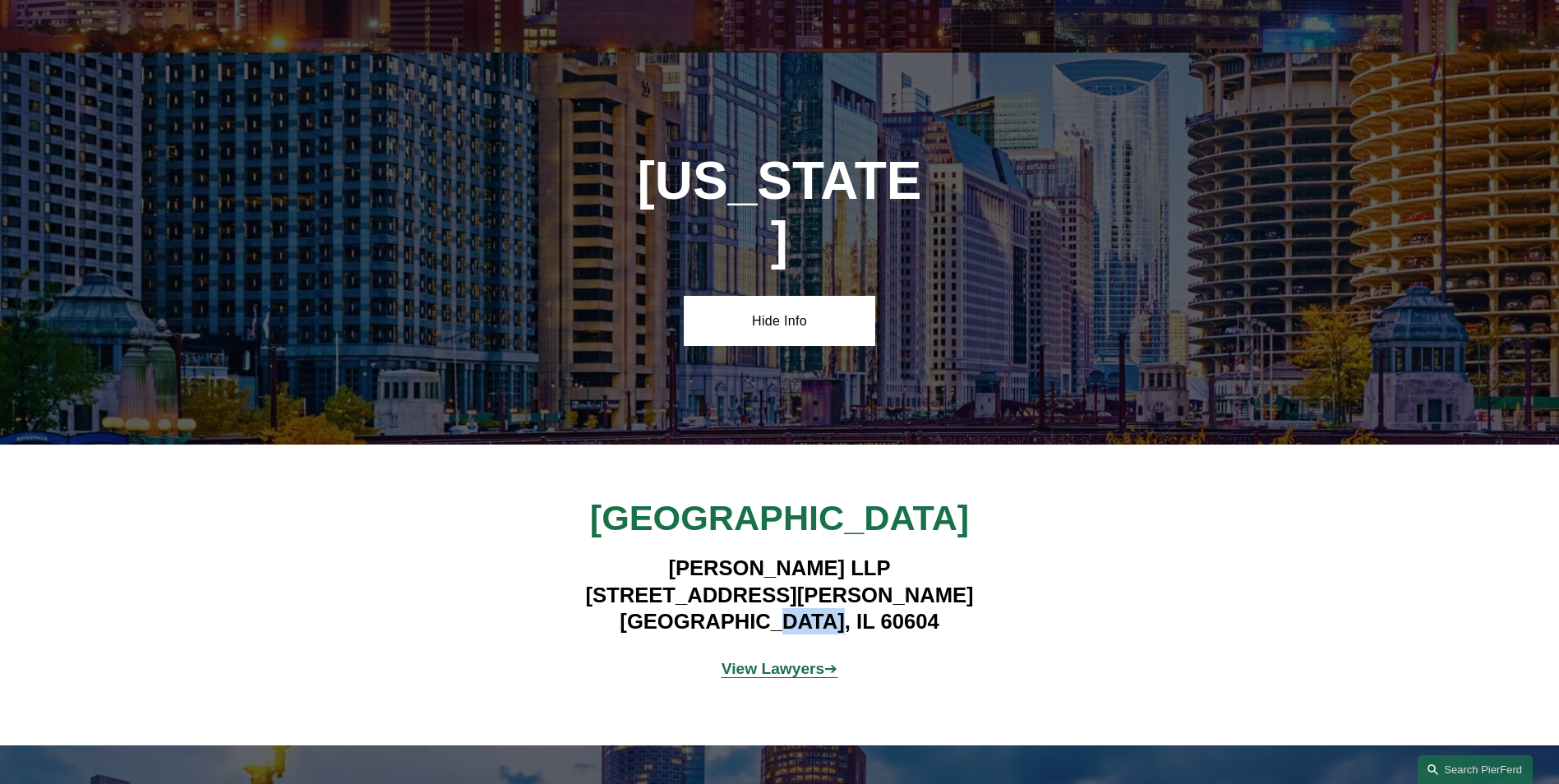
copy h4 "60604"
click at [741, 659] on strong "View Lawyers" at bounding box center [774, 668] width 103 height 18
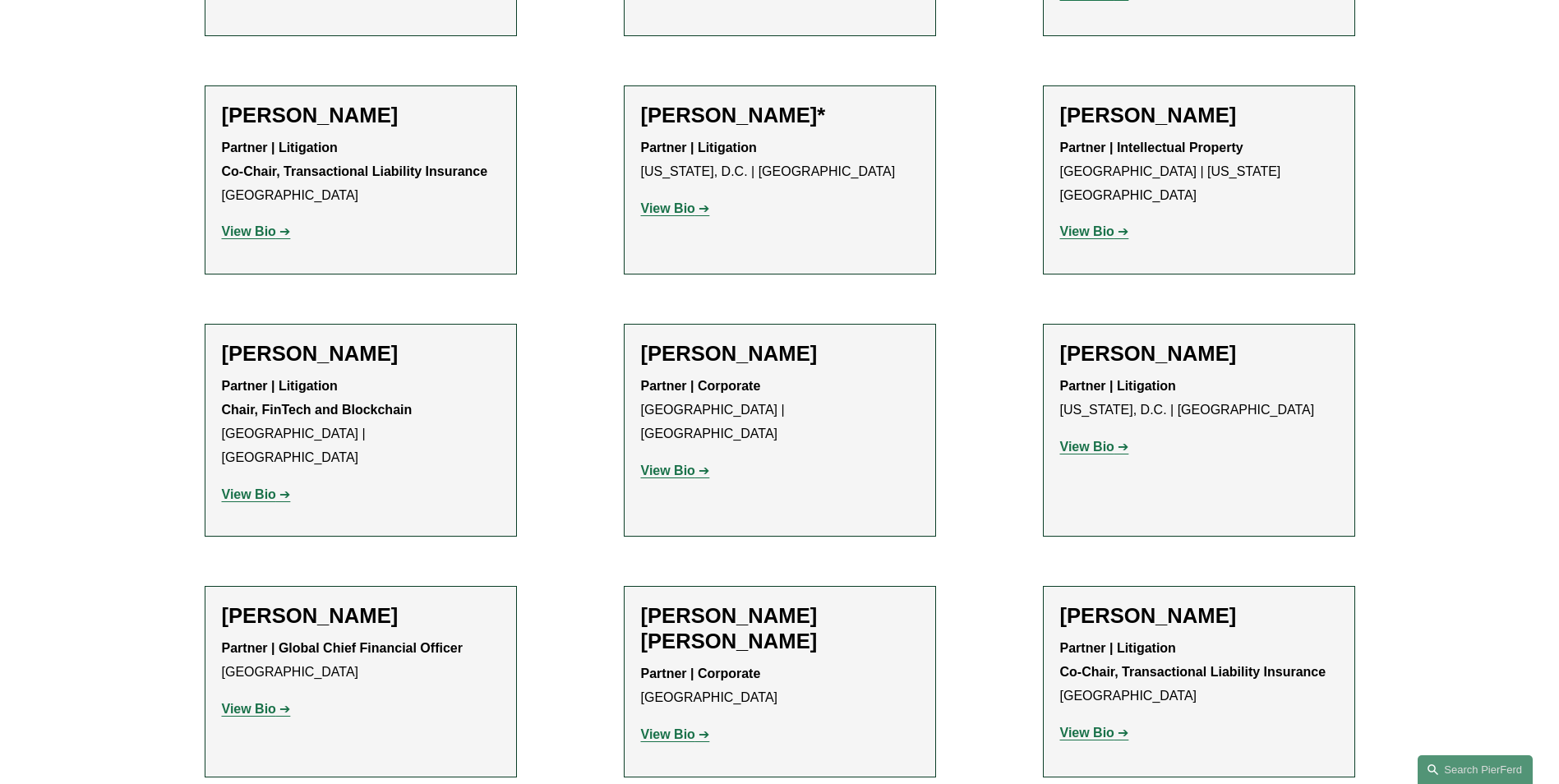
scroll to position [1067, 0]
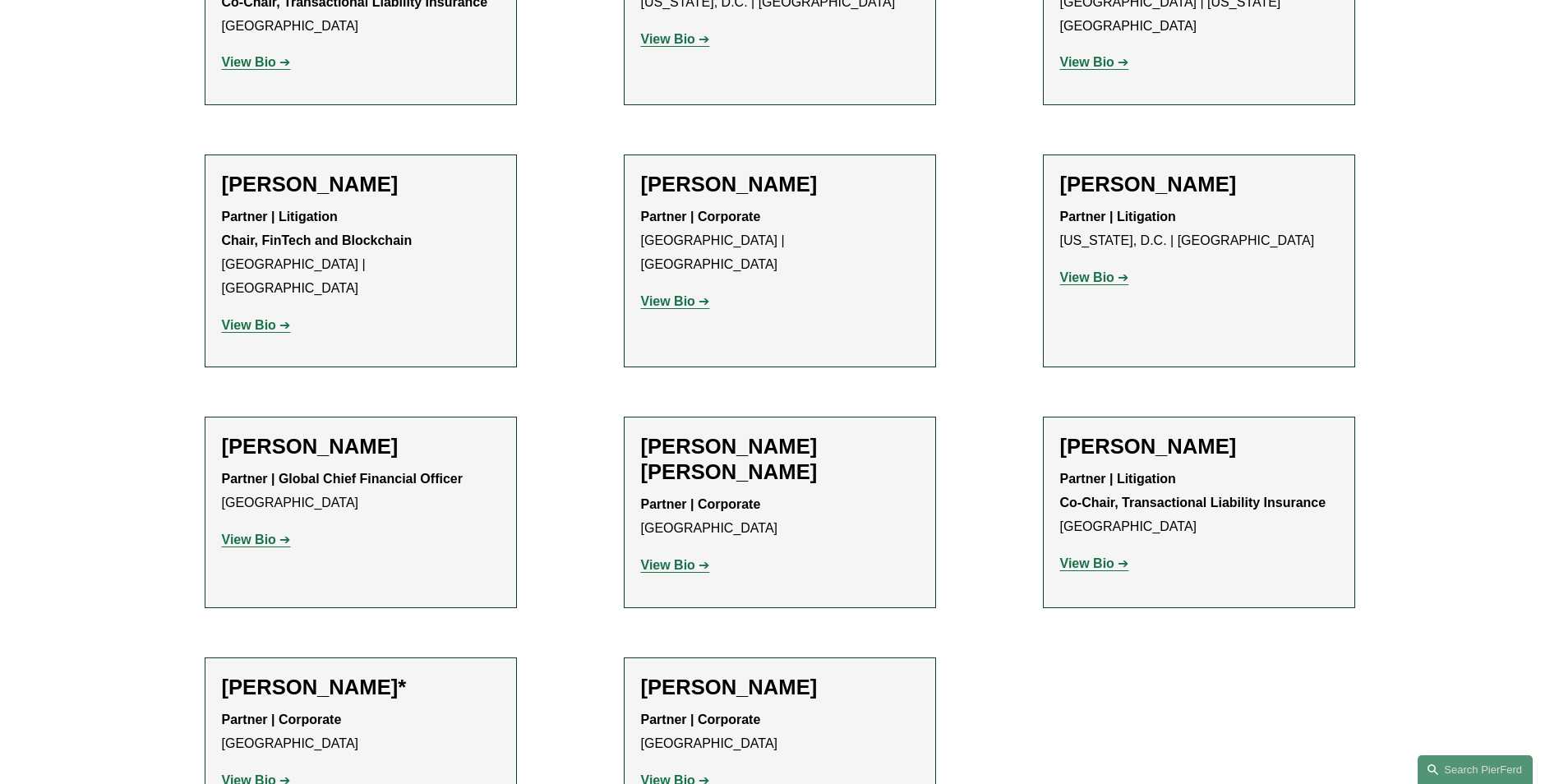
click at [225, 773] on strong "View Bio" at bounding box center [249, 780] width 55 height 14
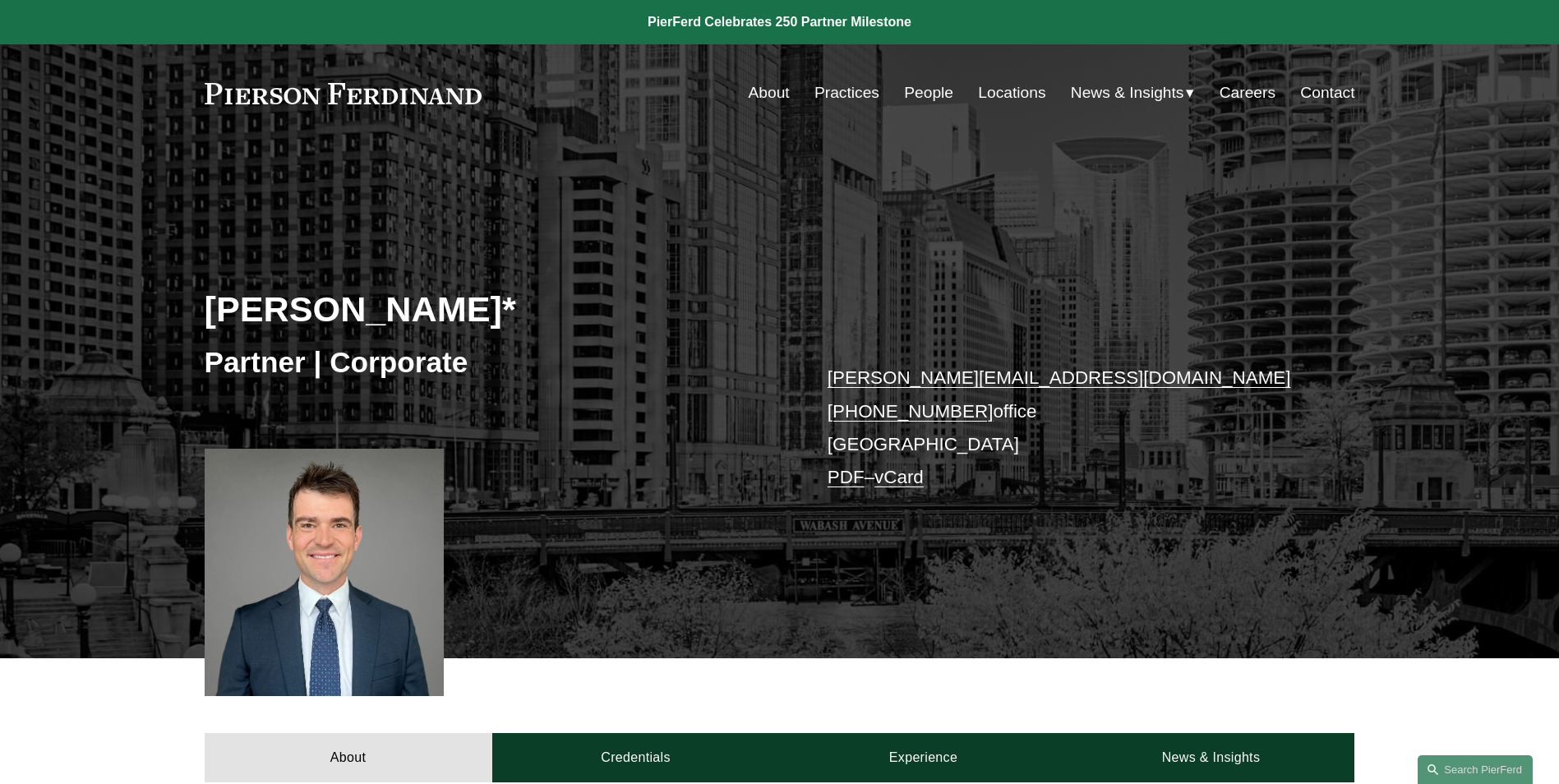
drag, startPoint x: 213, startPoint y: 311, endPoint x: 476, endPoint y: 311, distance: 263.0
click at [476, 311] on h2 "[PERSON_NAME]*" at bounding box center [492, 309] width 575 height 43
copy h2 "[PERSON_NAME]"
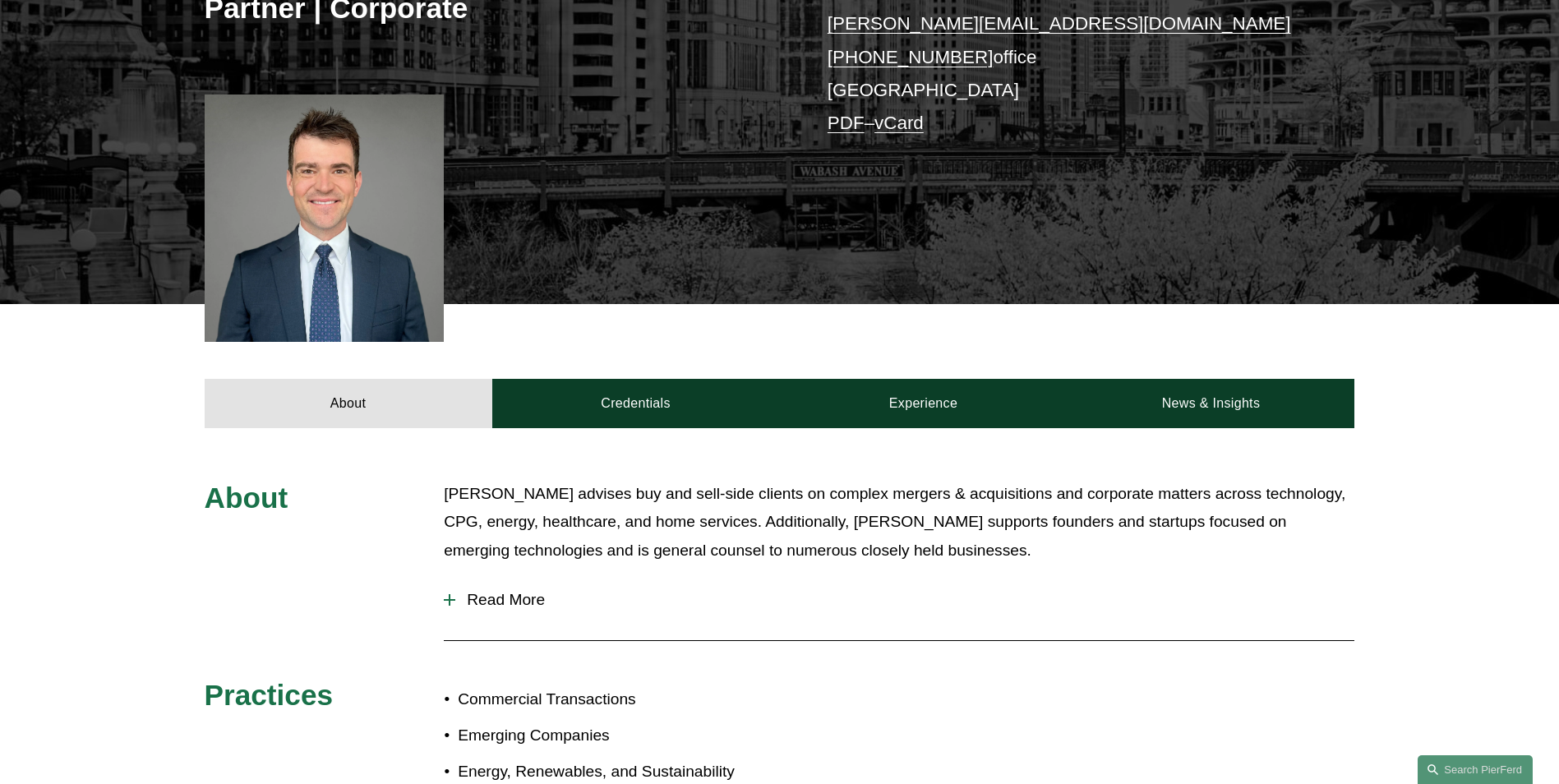
scroll to position [657, 0]
